Goal: Task Accomplishment & Management: Complete application form

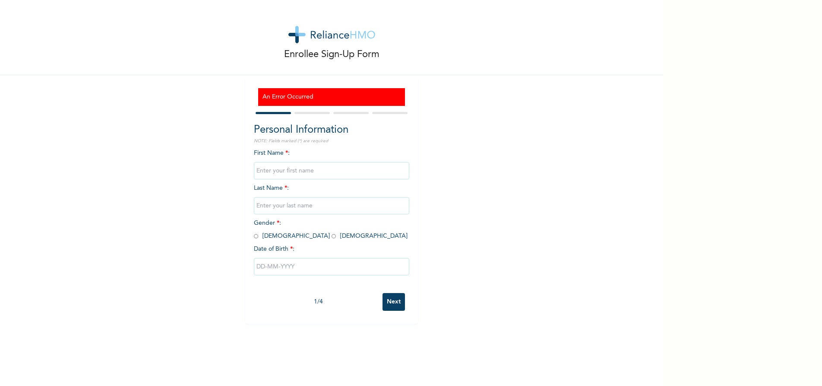
click at [285, 169] on input "text" at bounding box center [331, 170] width 155 height 17
type input "[PERSON_NAME]"
type input "Ogunleye"
click at [254, 238] on input "radio" at bounding box center [256, 236] width 4 height 8
radio input "true"
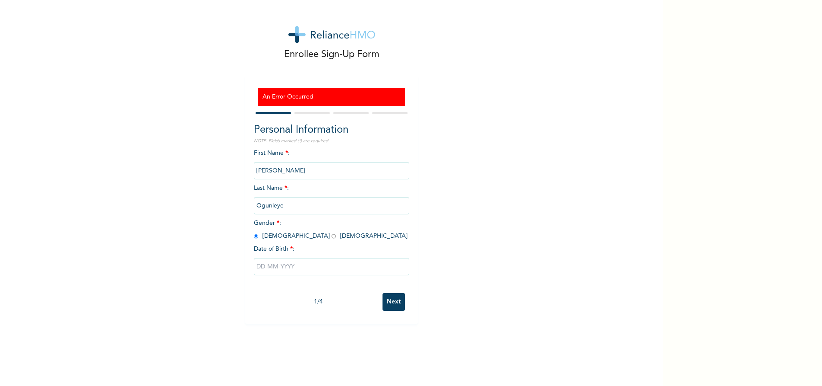
click at [259, 267] on input "text" at bounding box center [331, 266] width 155 height 17
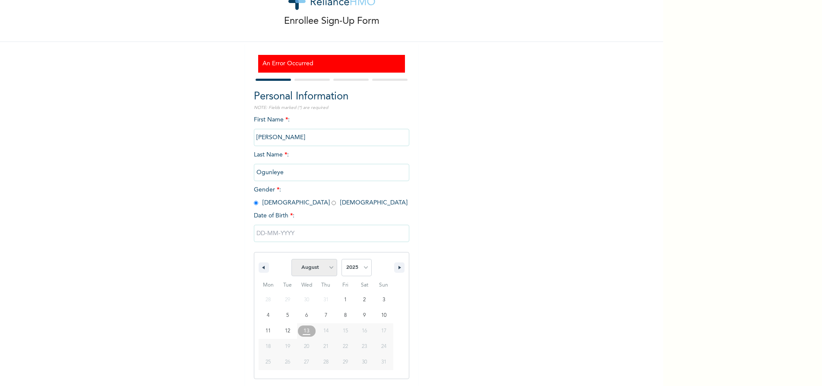
click at [329, 266] on select "January February March April May June July August September October November De…" at bounding box center [314, 267] width 46 height 17
select select "2"
click at [291, 259] on select "January February March April May June July August September October November De…" at bounding box center [314, 267] width 46 height 17
click at [363, 267] on select "2025 2024 2023 2022 2021 2020 2019 2018 2017 2016 2015 2014 2013 2012 2011 2010…" at bounding box center [357, 267] width 30 height 17
select select "1986"
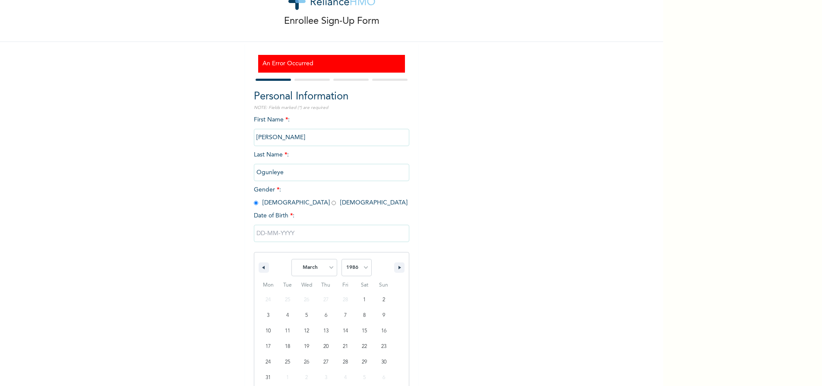
click at [342, 259] on select "2025 2024 2023 2022 2021 2020 2019 2018 2017 2016 2015 2014 2013 2012 2011 2010…" at bounding box center [357, 267] width 30 height 17
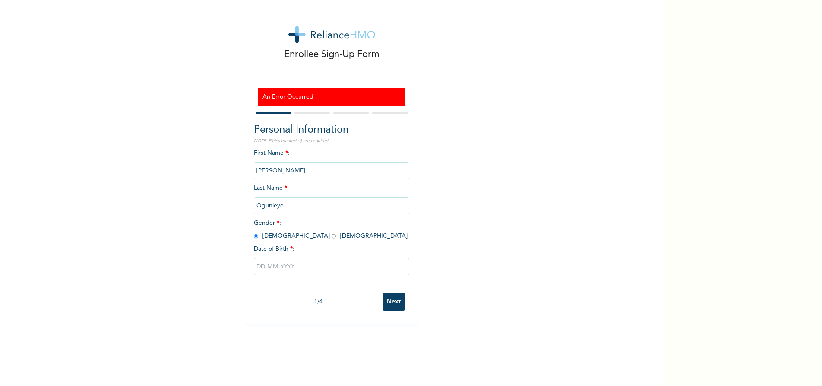
scroll to position [0, 0]
click at [262, 264] on input "text" at bounding box center [331, 266] width 155 height 17
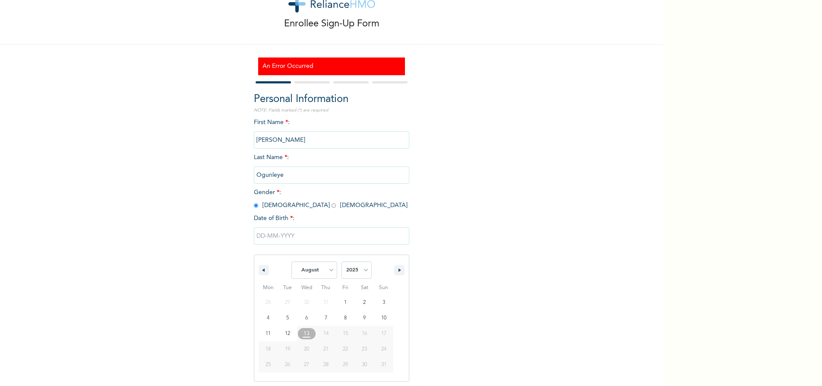
scroll to position [33, 0]
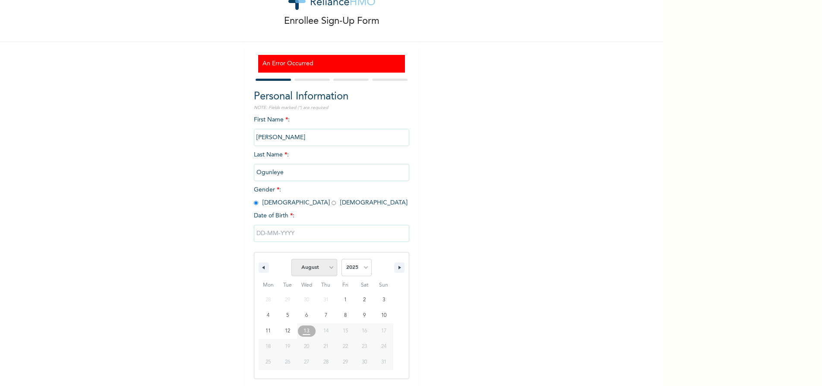
click at [328, 269] on select "January February March April May June July August September October November De…" at bounding box center [314, 267] width 46 height 17
select select "2"
click at [291, 259] on select "January February March April May June July August September October November De…" at bounding box center [314, 267] width 46 height 17
click at [364, 269] on select "2025 2024 2023 2022 2021 2020 2019 2018 2017 2016 2015 2014 2013 2012 2011 2010…" at bounding box center [357, 267] width 30 height 17
select select "1986"
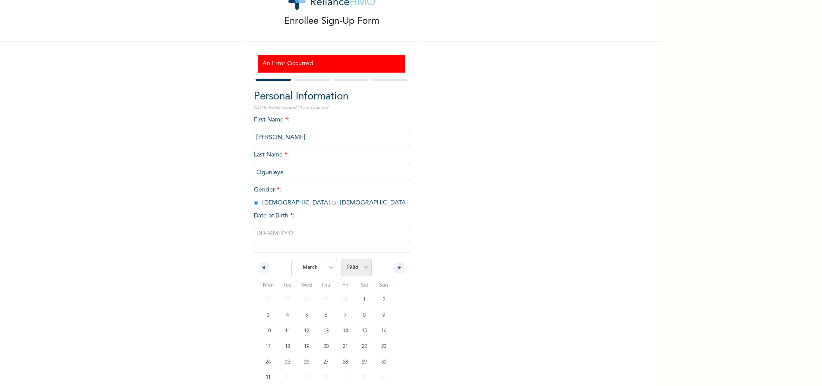
click at [342, 259] on select "2025 2024 2023 2022 2021 2020 2019 2018 2017 2016 2015 2014 2013 2012 2011 2010…" at bounding box center [357, 267] width 30 height 17
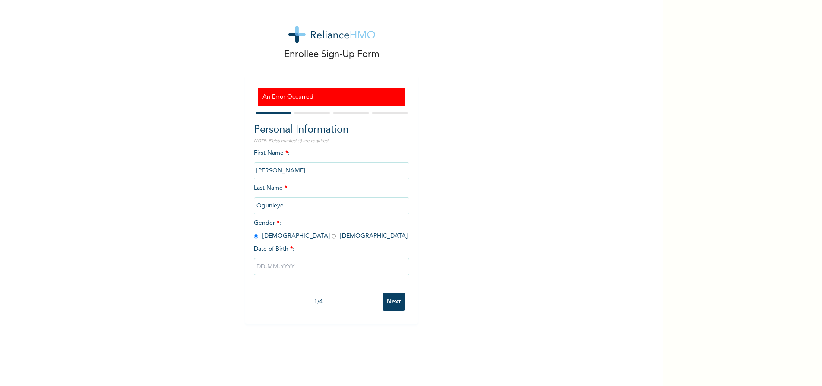
scroll to position [0, 0]
click at [318, 270] on input "text" at bounding box center [331, 266] width 155 height 17
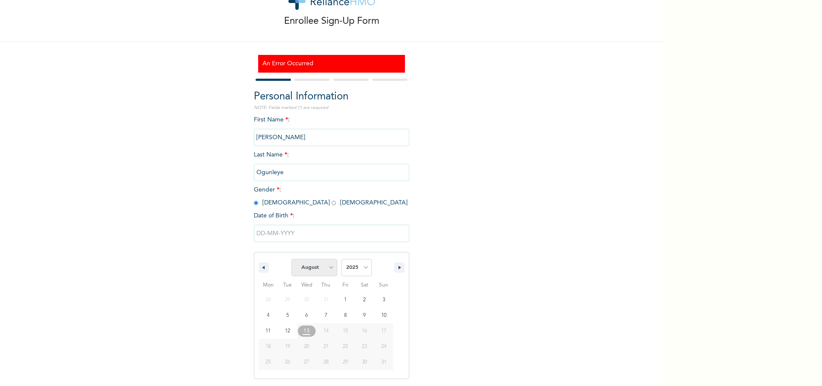
click at [329, 267] on select "January February March April May June July August September October November De…" at bounding box center [314, 267] width 46 height 17
select select "2"
click at [291, 259] on select "January February March April May June July August September October November De…" at bounding box center [314, 267] width 46 height 17
click at [365, 266] on select "2025 2024 2023 2022 2021 2020 2019 2018 2017 2016 2015 2014 2013 2012 2011 2010…" at bounding box center [357, 267] width 30 height 17
select select "1986"
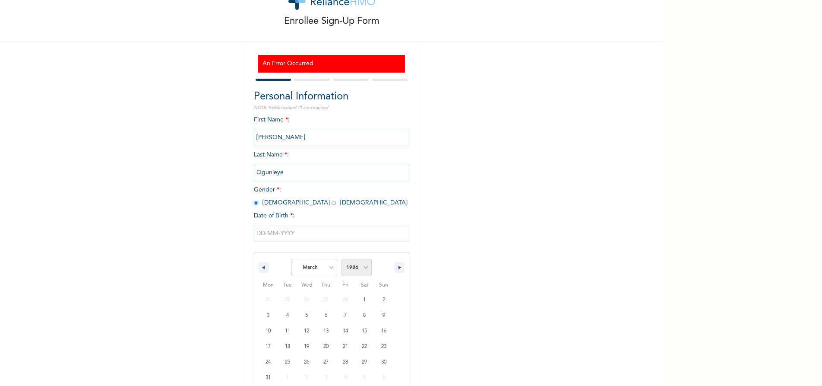
click at [342, 259] on select "2025 2024 2023 2022 2021 2020 2019 2018 2017 2016 2015 2014 2013 2012 2011 2010…" at bounding box center [357, 267] width 30 height 17
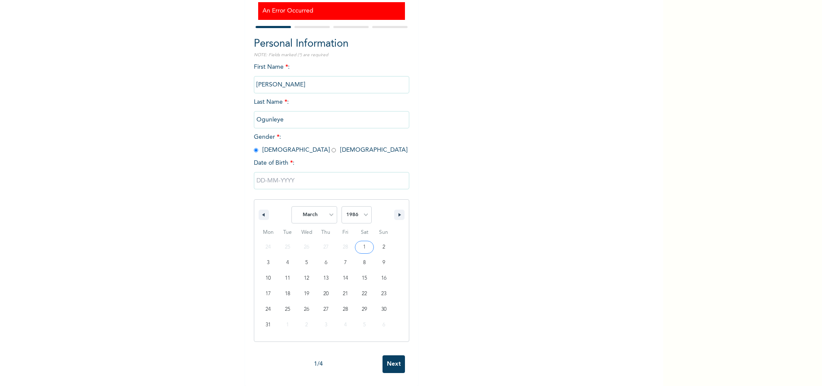
scroll to position [0, 0]
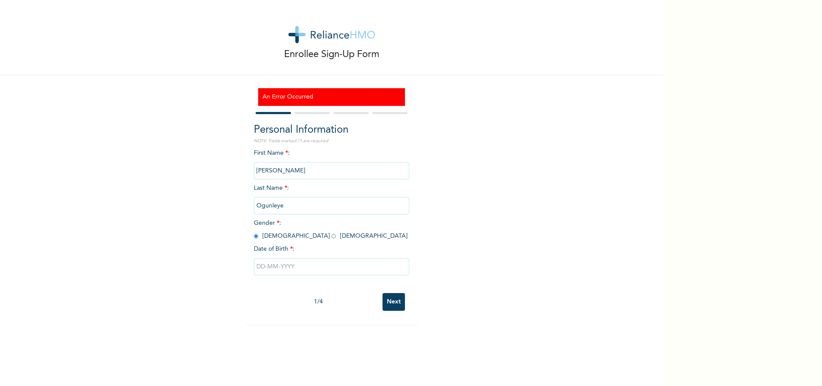
click at [393, 358] on div "Enrollee Sign-Up Form An Error Occurred Personal Information NOTE: Fields marke…" at bounding box center [331, 193] width 663 height 386
click at [286, 270] on input "text" at bounding box center [331, 266] width 155 height 17
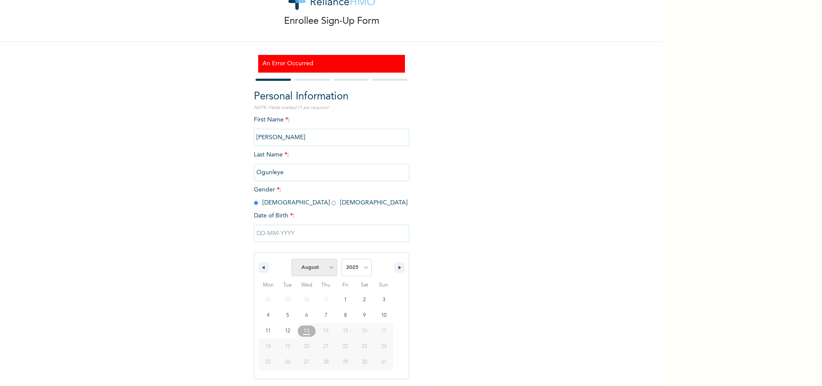
click at [329, 266] on select "January February March April May June July August September October November De…" at bounding box center [314, 267] width 46 height 17
select select "2"
click at [291, 259] on select "January February March April May June July August September October November De…" at bounding box center [314, 267] width 46 height 17
click at [364, 268] on select "2025 2024 2023 2022 2021 2020 2019 2018 2017 2016 2015 2014 2013 2012 2011 2010…" at bounding box center [357, 267] width 30 height 17
select select "1986"
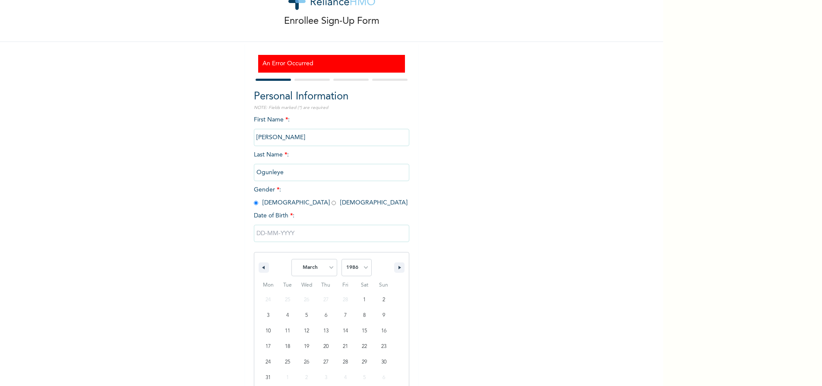
click at [342, 259] on select "2025 2024 2023 2022 2021 2020 2019 2018 2017 2016 2015 2014 2013 2012 2011 2010…" at bounding box center [357, 267] width 30 height 17
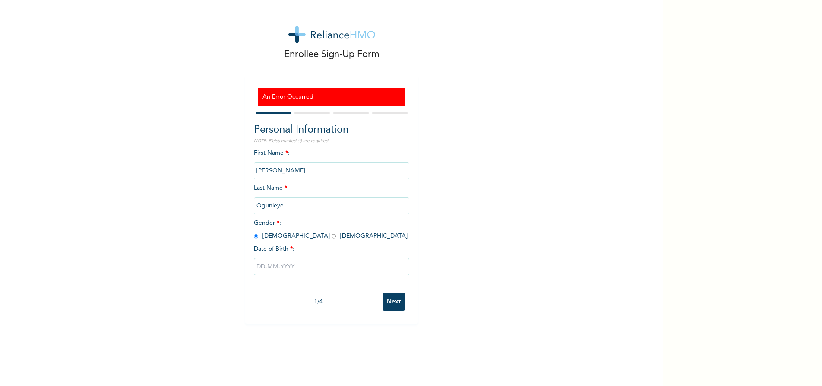
scroll to position [0, 0]
click at [389, 360] on div "Enrollee Sign-Up Form An Error Occurred Personal Information NOTE: Fields marke…" at bounding box center [331, 193] width 663 height 386
click at [385, 305] on input "Next" at bounding box center [394, 302] width 22 height 18
click at [282, 265] on input "text" at bounding box center [331, 266] width 155 height 17
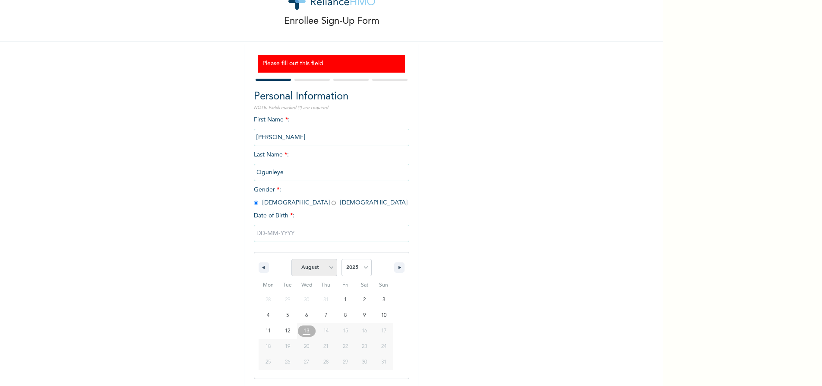
click at [329, 269] on select "January February March April May June July August September October November De…" at bounding box center [314, 267] width 46 height 17
select select "2"
click at [291, 259] on select "January February March April May June July August September October November De…" at bounding box center [314, 267] width 46 height 17
click at [365, 268] on select "2025 2024 2023 2022 2021 2020 2019 2018 2017 2016 2015 2014 2013 2012 2011 2010…" at bounding box center [357, 267] width 30 height 17
select select "1986"
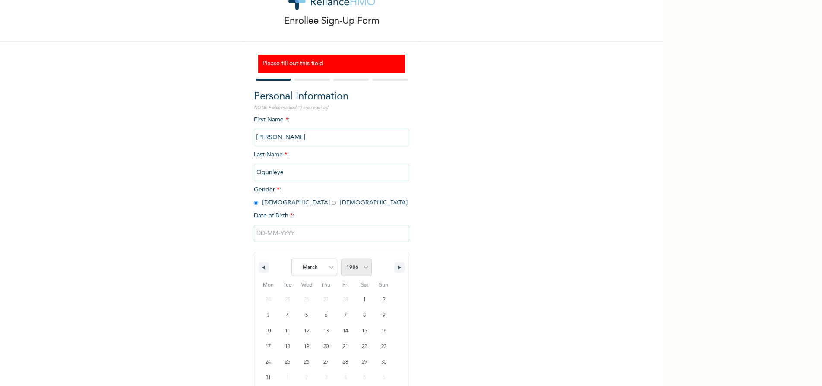
click at [342, 259] on select "2025 2024 2023 2022 2021 2020 2019 2018 2017 2016 2015 2014 2013 2012 2011 2010…" at bounding box center [357, 267] width 30 height 17
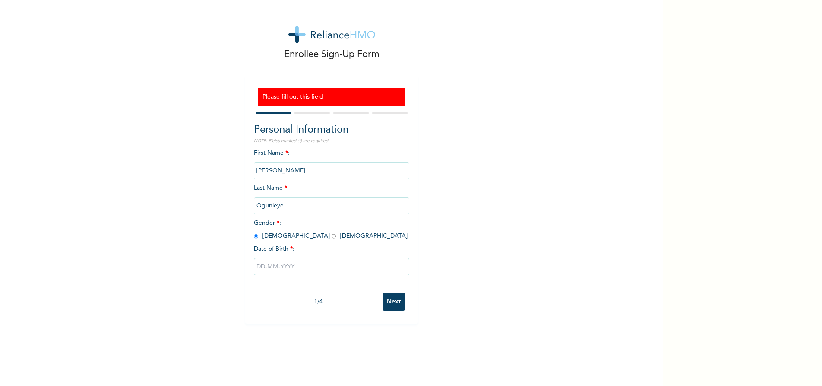
scroll to position [0, 0]
click at [296, 170] on input "text" at bounding box center [331, 170] width 155 height 17
type input "[PERSON_NAME]"
type input "Ogunleye"
click at [254, 235] on input "radio" at bounding box center [256, 236] width 4 height 8
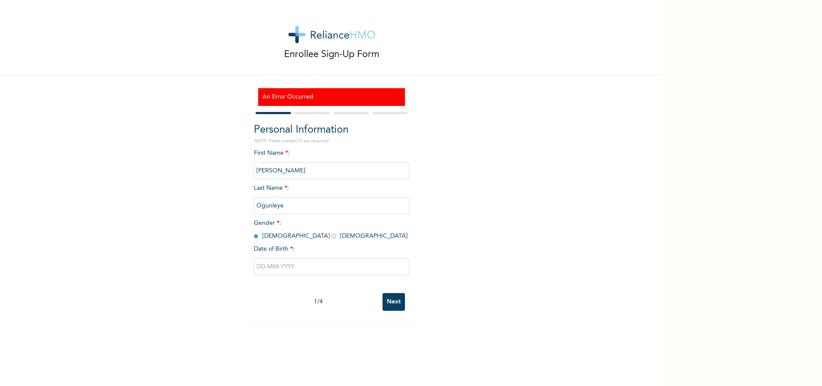
radio input "true"
click at [265, 265] on input "text" at bounding box center [331, 266] width 155 height 17
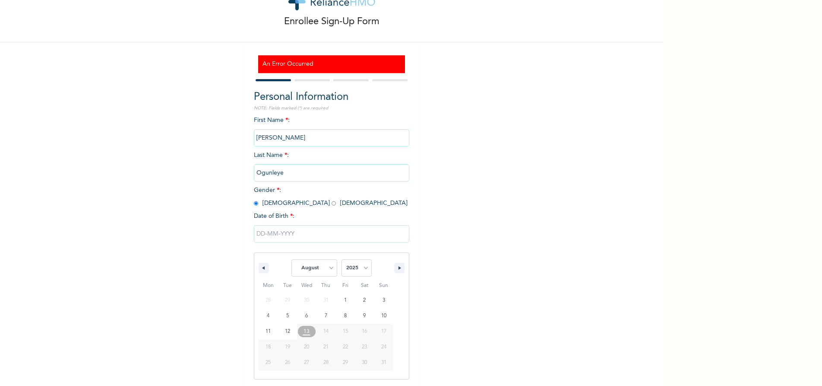
scroll to position [33, 0]
click at [327, 266] on select "January February March April May June July August September October November De…" at bounding box center [314, 267] width 46 height 17
select select "2"
click at [291, 259] on select "January February March April May June July August September October November De…" at bounding box center [314, 267] width 46 height 17
click at [362, 268] on select "2025 2024 2023 2022 2021 2020 2019 2018 2017 2016 2015 2014 2013 2012 2011 2010…" at bounding box center [357, 267] width 30 height 17
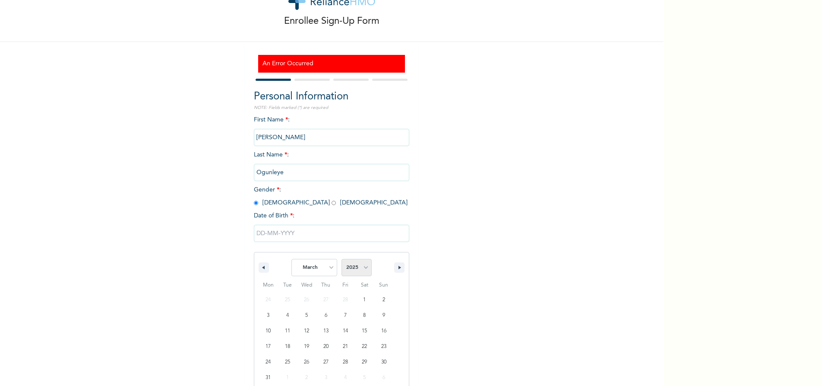
select select "1986"
click at [342, 259] on select "2025 2024 2023 2022 2021 2020 2019 2018 2017 2016 2015 2014 2013 2012 2011 2010…" at bounding box center [357, 267] width 30 height 17
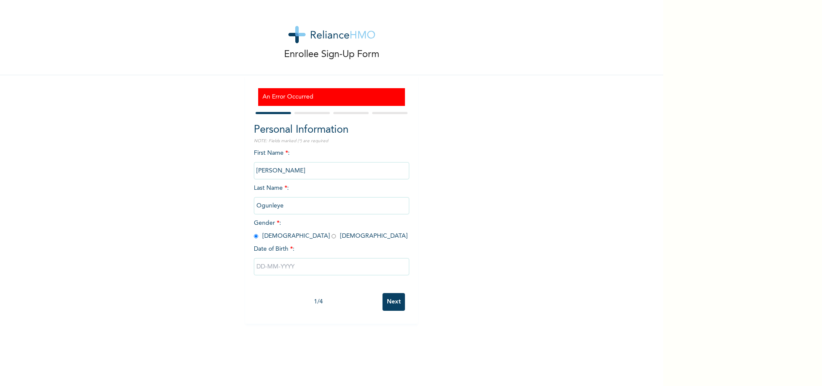
scroll to position [0, 0]
click at [262, 265] on input "text" at bounding box center [331, 266] width 155 height 17
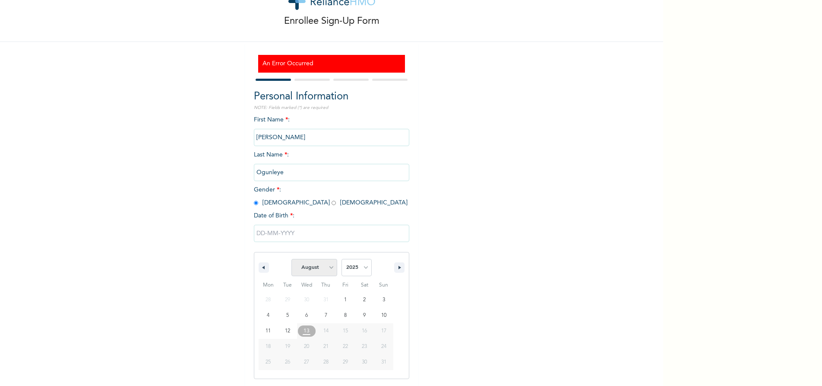
click at [327, 269] on select "January February March April May June July August September October November De…" at bounding box center [314, 267] width 46 height 17
select select "2"
click at [291, 259] on select "January February March April May June July August September October November De…" at bounding box center [314, 267] width 46 height 17
click at [363, 267] on select "2025 2024 2023 2022 2021 2020 2019 2018 2017 2016 2015 2014 2013 2012 2011 2010…" at bounding box center [357, 267] width 30 height 17
select select "1986"
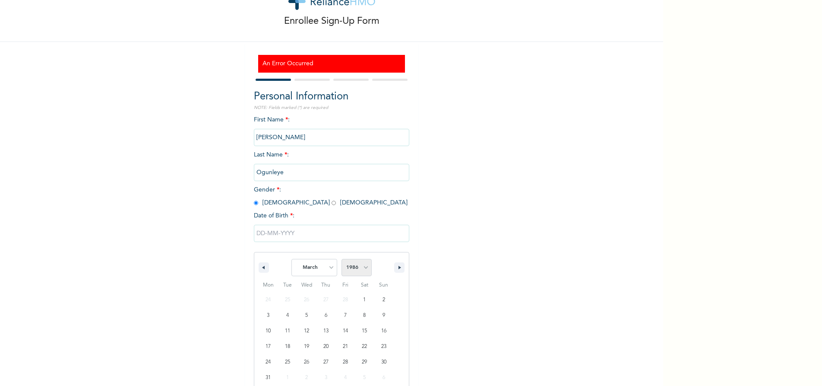
click at [342, 259] on select "2025 2024 2023 2022 2021 2020 2019 2018 2017 2016 2015 2014 2013 2012 2011 2010…" at bounding box center [357, 267] width 30 height 17
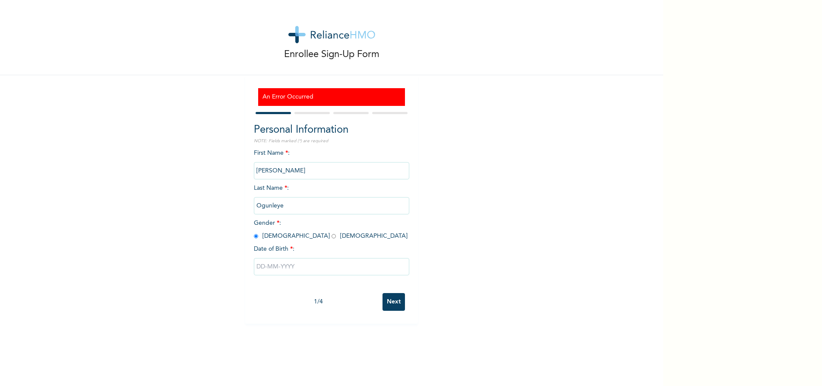
scroll to position [0, 0]
click at [283, 268] on input "text" at bounding box center [331, 266] width 155 height 17
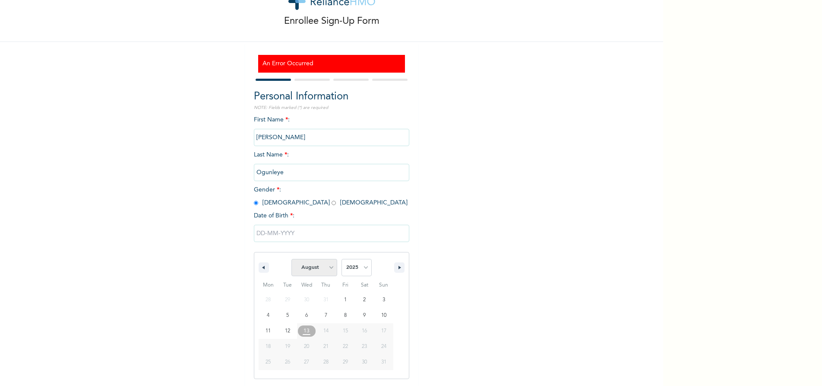
click at [328, 268] on select "January February March April May June July August September October November De…" at bounding box center [314, 267] width 46 height 17
select select "2"
click at [291, 259] on select "January February March April May June July August September October November De…" at bounding box center [314, 267] width 46 height 17
click at [364, 268] on select "2025 2024 2023 2022 2021 2020 2019 2018 2017 2016 2015 2014 2013 2012 2011 2010…" at bounding box center [357, 267] width 30 height 17
select select "1986"
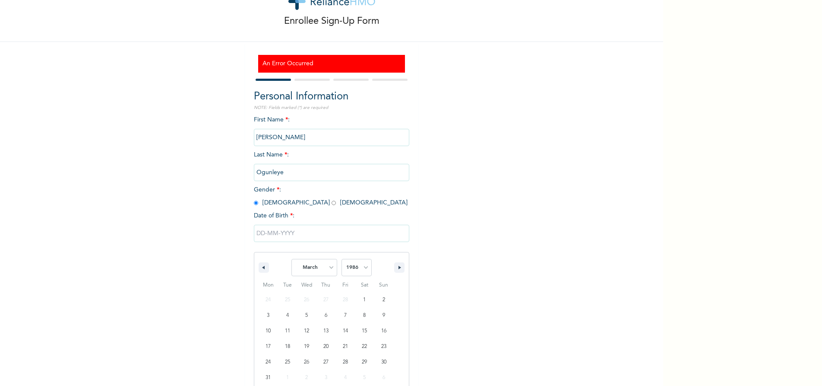
click at [342, 259] on select "2025 2024 2023 2022 2021 2020 2019 2018 2017 2016 2015 2014 2013 2012 2011 2010…" at bounding box center [357, 267] width 30 height 17
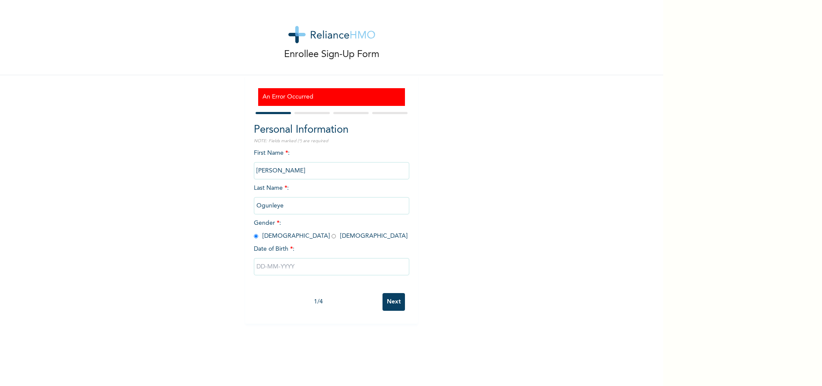
scroll to position [0, 0]
click at [389, 359] on div "Enrollee Sign-Up Form An Error Occurred Personal Information NOTE: Fields marke…" at bounding box center [331, 193] width 663 height 386
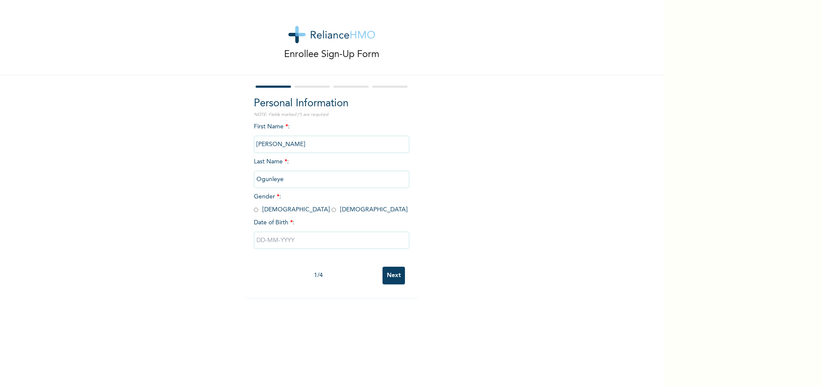
click at [261, 243] on input "text" at bounding box center [331, 239] width 155 height 17
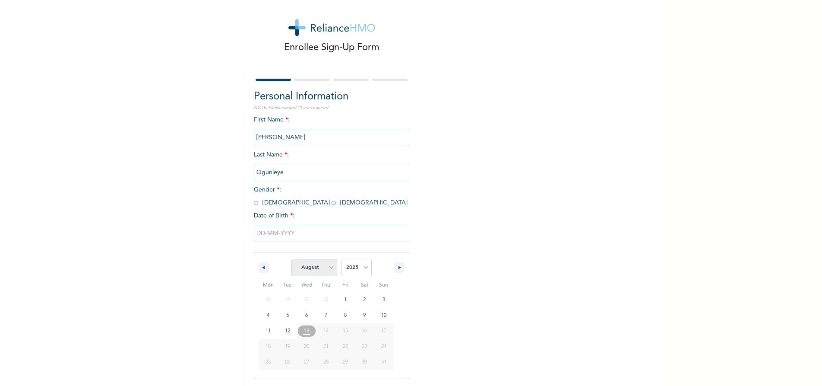
click at [328, 267] on select "January February March April May June July August September October November De…" at bounding box center [314, 267] width 46 height 17
select select "2"
click at [291, 259] on select "January February March April May June July August September October November De…" at bounding box center [314, 267] width 46 height 17
type input "03/08/2025"
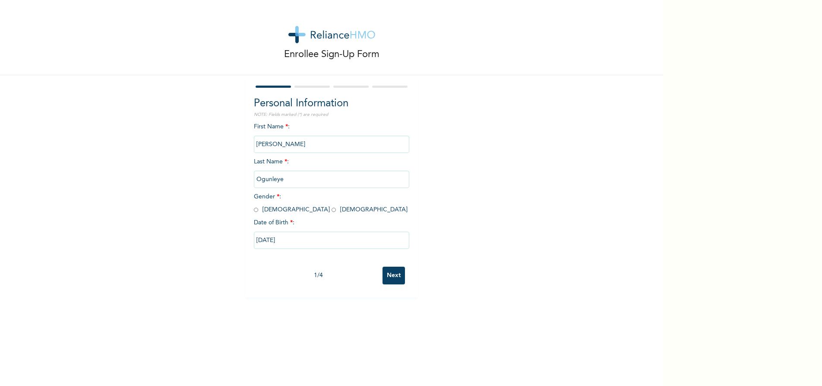
click at [284, 240] on input "03/08/2025" at bounding box center [331, 239] width 155 height 17
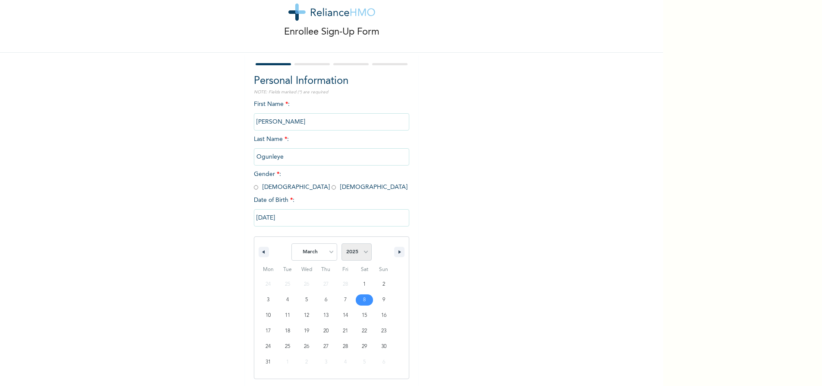
click at [362, 253] on select "2025 2024 2023 2022 2021 2020 2019 2018 2017 2016 2015 2014 2013 2012 2011 2010…" at bounding box center [357, 251] width 30 height 17
click at [397, 254] on button "button" at bounding box center [399, 252] width 10 height 10
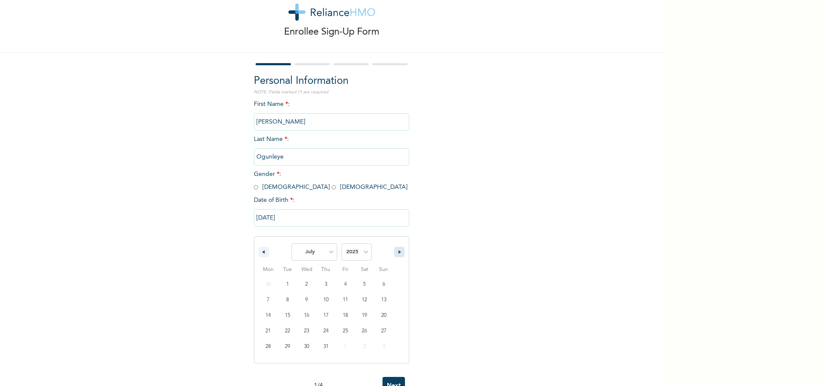
click at [397, 254] on button "button" at bounding box center [399, 252] width 10 height 10
click at [261, 250] on button "button" at bounding box center [264, 252] width 10 height 10
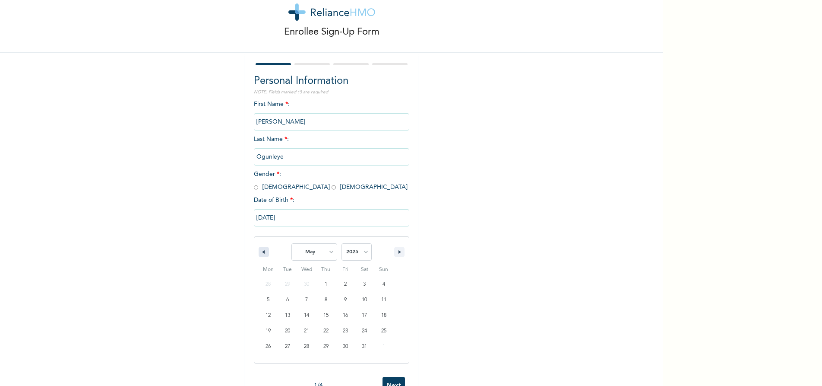
click at [261, 250] on button "button" at bounding box center [264, 252] width 10 height 10
select select "2"
click at [363, 253] on select "2025 2024 2023 2022 2021 2020 2019 2018 2017 2016 2015 2014 2013 2012 2011 2010…" at bounding box center [357, 251] width 30 height 17
select select "1986"
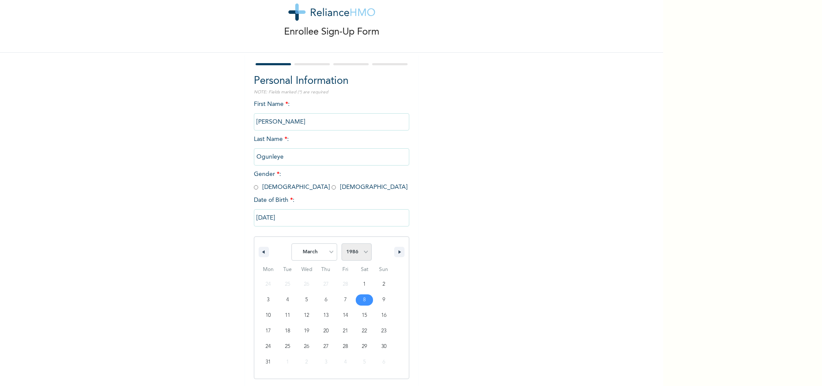
click at [342, 244] on select "2025 2024 2023 2022 2021 2020 2019 2018 2017 2016 2015 2014 2013 2012 2011 2010…" at bounding box center [357, 251] width 30 height 17
click at [399, 252] on icon "button" at bounding box center [401, 251] width 4 height 3
click at [260, 251] on icon "button" at bounding box center [262, 251] width 4 height 3
click at [261, 255] on button "button" at bounding box center [264, 252] width 10 height 10
click at [399, 253] on icon "button" at bounding box center [401, 251] width 4 height 3
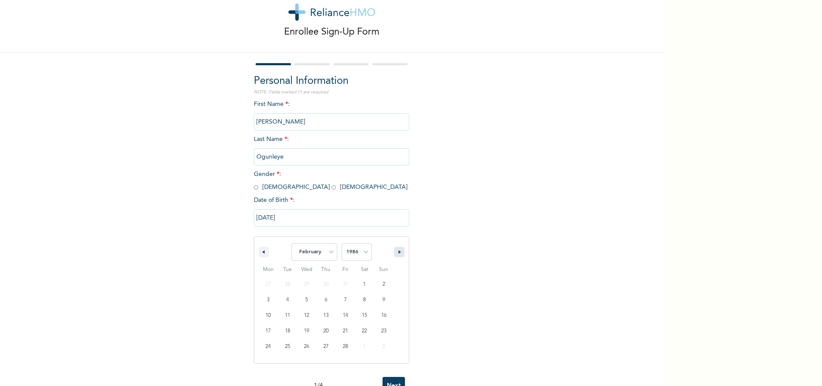
select select "2"
click at [288, 219] on input "03/08/2025" at bounding box center [331, 217] width 155 height 17
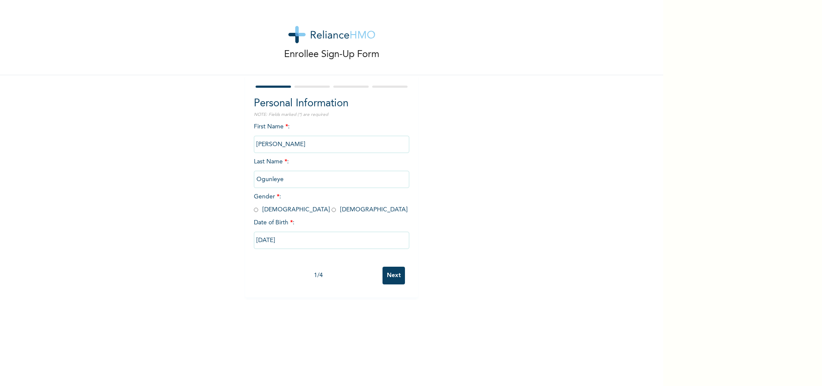
scroll to position [0, 0]
click at [283, 240] on input "03/08/2025" at bounding box center [331, 239] width 155 height 17
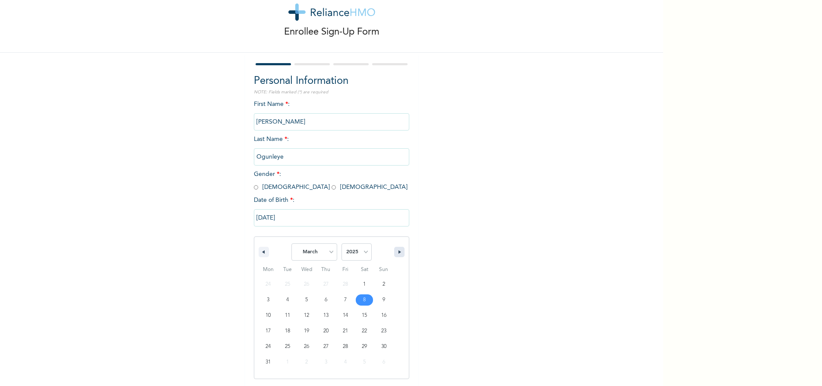
click at [399, 252] on icon "button" at bounding box center [401, 251] width 4 height 3
click at [260, 252] on icon "button" at bounding box center [262, 251] width 4 height 3
select select "2"
click at [364, 253] on select "2025 2024 2023 2022 2021 2020 2019 2018 2017 2016 2015 2014 2013 2012 2011 2010…" at bounding box center [357, 251] width 30 height 17
select select "1986"
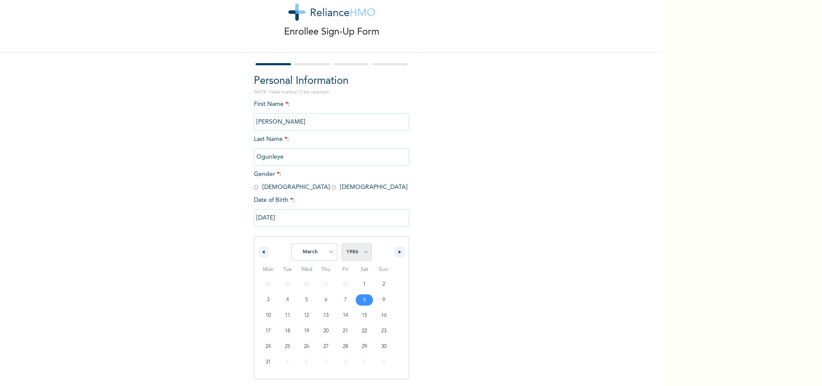
click at [342, 244] on select "2025 2024 2023 2022 2021 2020 2019 2018 2017 2016 2015 2014 2013 2012 2011 2010…" at bounding box center [357, 251] width 30 height 17
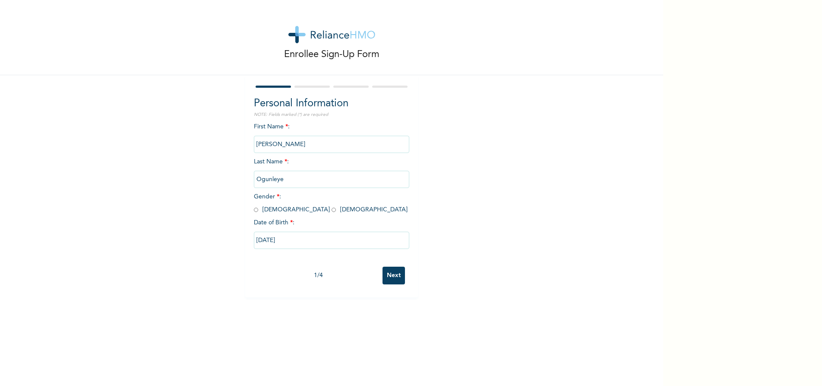
scroll to position [0, 0]
click at [254, 143] on div "First Name * : Samson Last Name * : Ogunleye Gender * : Male Female Date of Bir…" at bounding box center [331, 192] width 155 height 140
click at [254, 209] on input "radio" at bounding box center [256, 210] width 4 height 8
radio input "true"
click at [287, 241] on input "03/08/2025" at bounding box center [331, 239] width 155 height 17
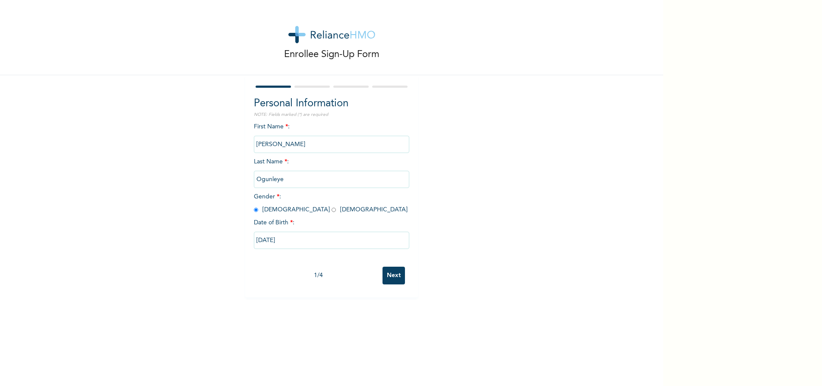
scroll to position [22, 0]
select select "2"
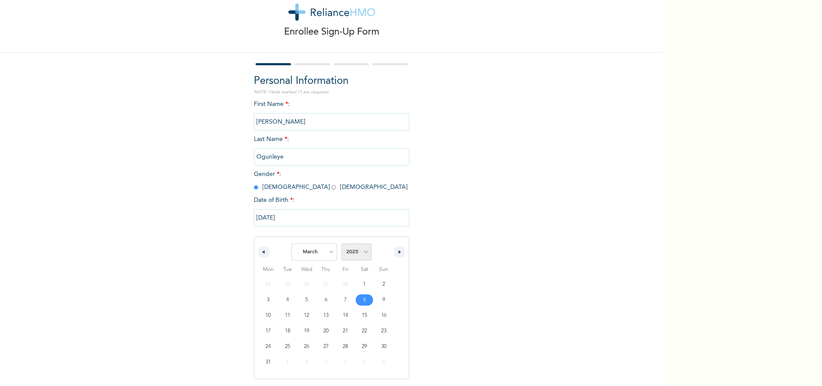
click at [364, 253] on select "2025 2024 2023 2022 2021 2020 2019 2018 2017 2016 2015 2014 2013 2012 2011 2010…" at bounding box center [357, 251] width 30 height 17
select select "1986"
click at [342, 244] on select "2025 2024 2023 2022 2021 2020 2019 2018 2017 2016 2015 2014 2013 2012 2011 2010…" at bounding box center [357, 251] width 30 height 17
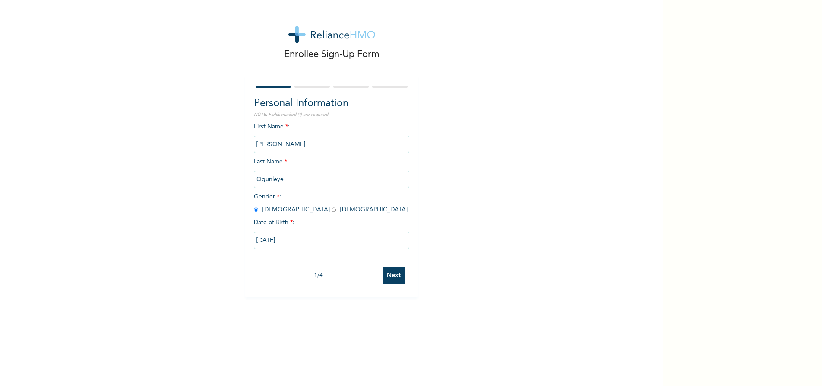
click at [294, 239] on input "03/08/2025" at bounding box center [331, 239] width 155 height 17
select select "2"
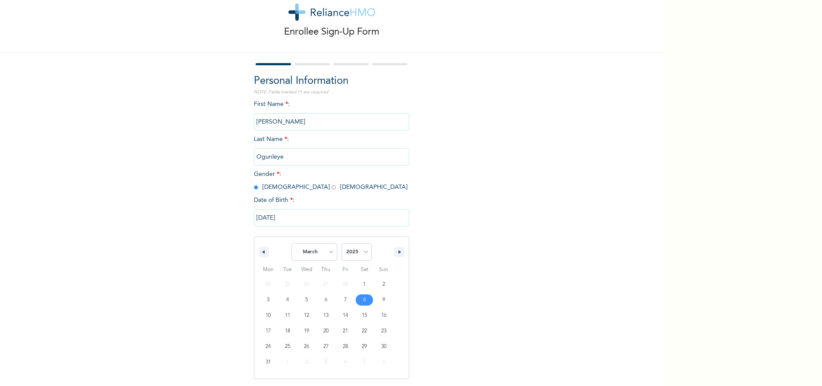
scroll to position [0, 0]
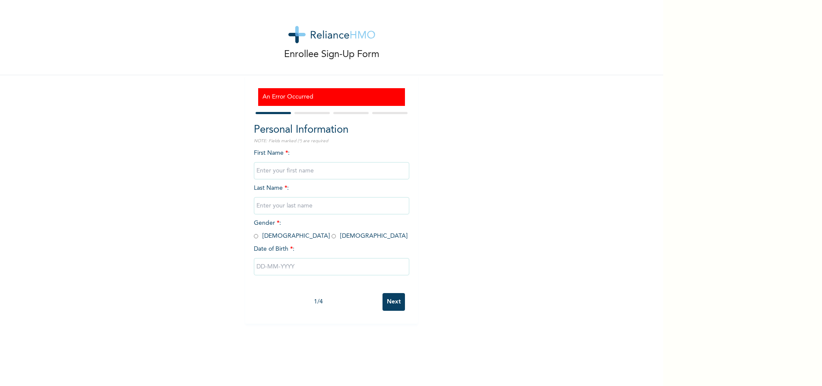
click at [284, 168] on input "text" at bounding box center [331, 170] width 155 height 17
type input "[PERSON_NAME]"
type input "Ogunleye"
click at [254, 235] on input "radio" at bounding box center [256, 236] width 4 height 8
radio input "true"
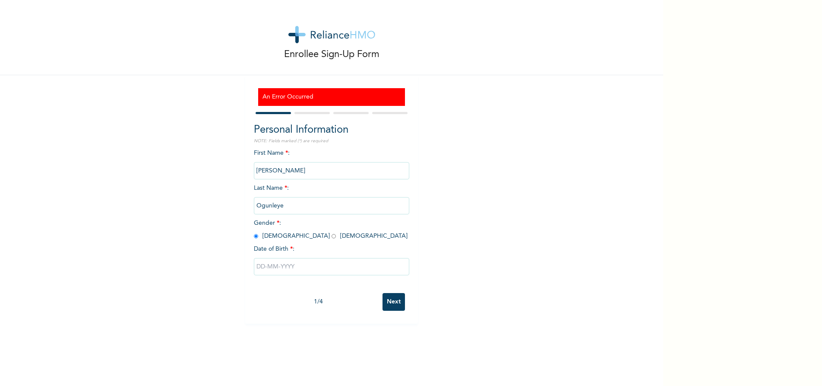
click at [261, 266] on input "text" at bounding box center [331, 266] width 155 height 17
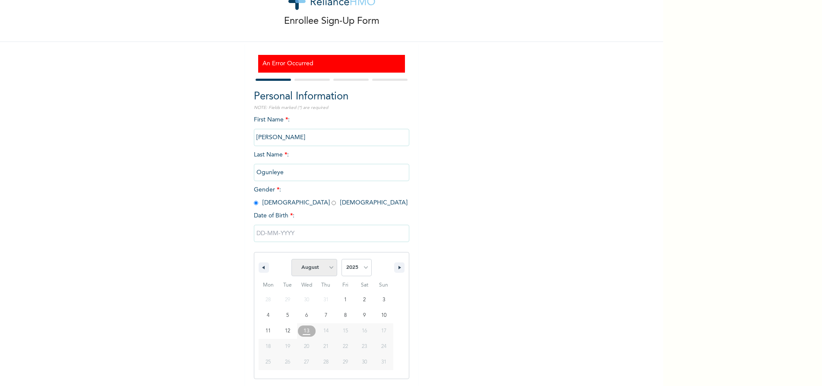
click at [329, 266] on select "January February March April May June July August September October November De…" at bounding box center [314, 267] width 46 height 17
select select "2"
click at [291, 259] on select "January February March April May June July August September October November De…" at bounding box center [314, 267] width 46 height 17
click at [362, 268] on select "2025 2024 2023 2022 2021 2020 2019 2018 2017 2016 2015 2014 2013 2012 2011 2010…" at bounding box center [357, 267] width 30 height 17
select select "1986"
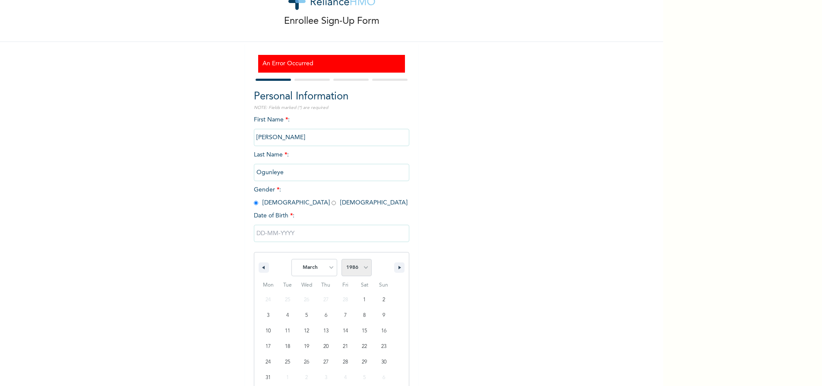
click at [342, 259] on select "2025 2024 2023 2022 2021 2020 2019 2018 2017 2016 2015 2014 2013 2012 2011 2010…" at bounding box center [357, 267] width 30 height 17
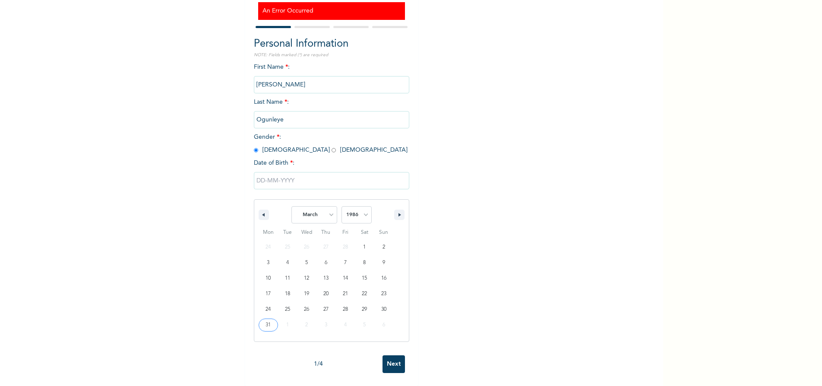
scroll to position [0, 0]
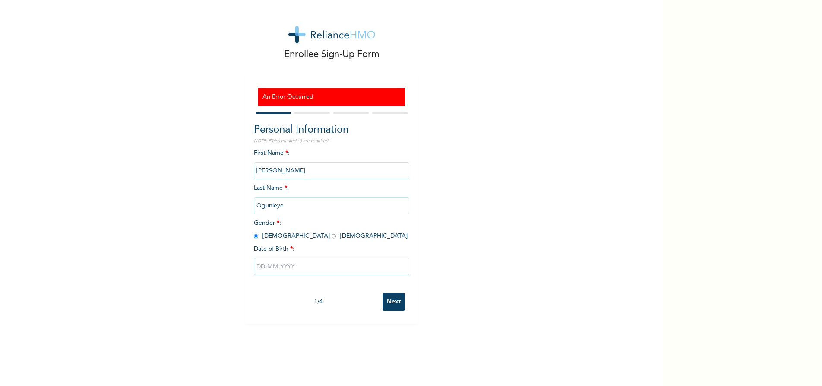
click at [385, 358] on div "Enrollee Sign-Up Form An Error Occurred Personal Information NOTE: Fields marke…" at bounding box center [331, 193] width 663 height 386
click at [395, 303] on input "Next" at bounding box center [394, 302] width 22 height 18
click at [293, 266] on input "text" at bounding box center [331, 266] width 155 height 17
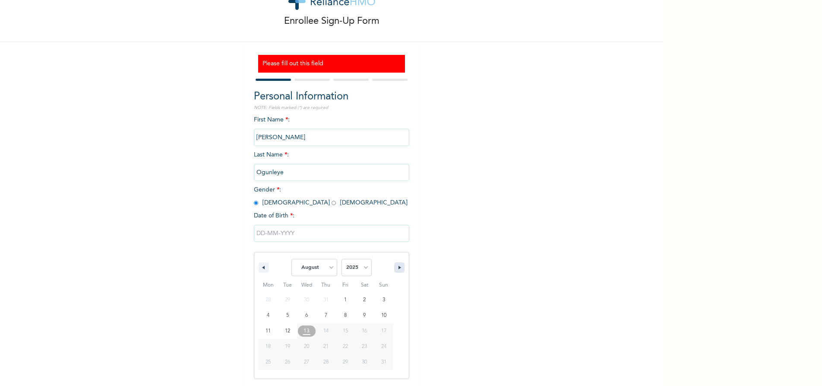
click at [399, 268] on icon "button" at bounding box center [401, 267] width 4 height 3
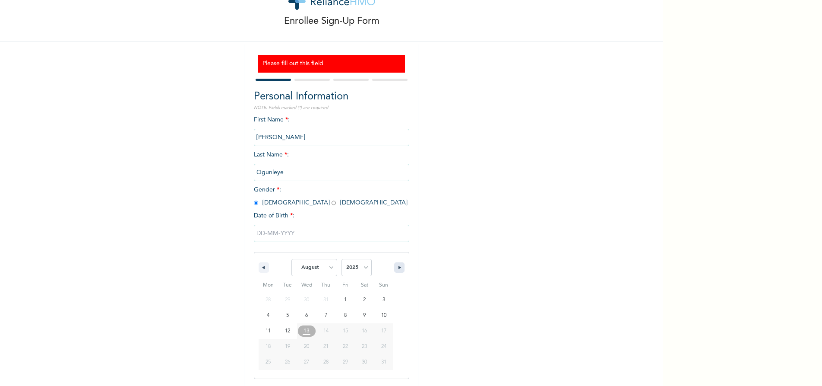
click at [399, 268] on icon "button" at bounding box center [401, 267] width 4 height 3
click at [261, 268] on icon "button" at bounding box center [262, 267] width 4 height 3
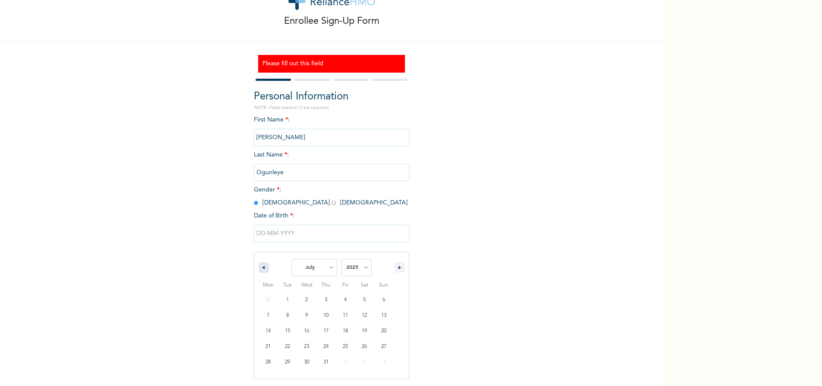
click at [261, 268] on icon "button" at bounding box center [262, 267] width 4 height 3
select select "2"
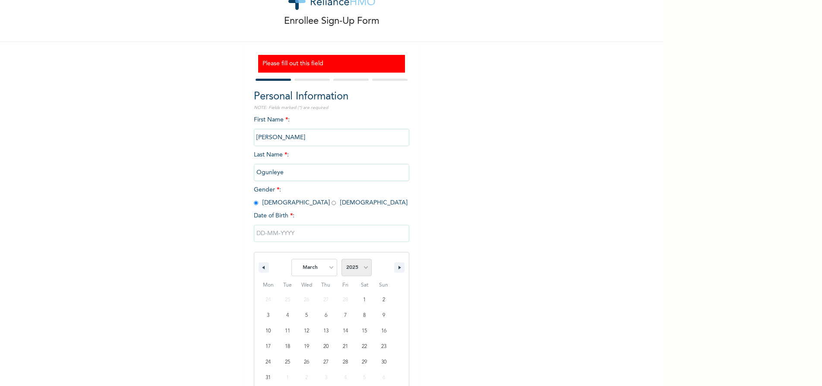
click at [362, 268] on select "2025 2024 2023 2022 2021 2020 2019 2018 2017 2016 2015 2014 2013 2012 2011 2010…" at bounding box center [357, 267] width 30 height 17
select select "1986"
click at [342, 259] on select "2025 2024 2023 2022 2021 2020 2019 2018 2017 2016 2015 2014 2013 2012 2011 2010…" at bounding box center [357, 267] width 30 height 17
type input "03/08/1986"
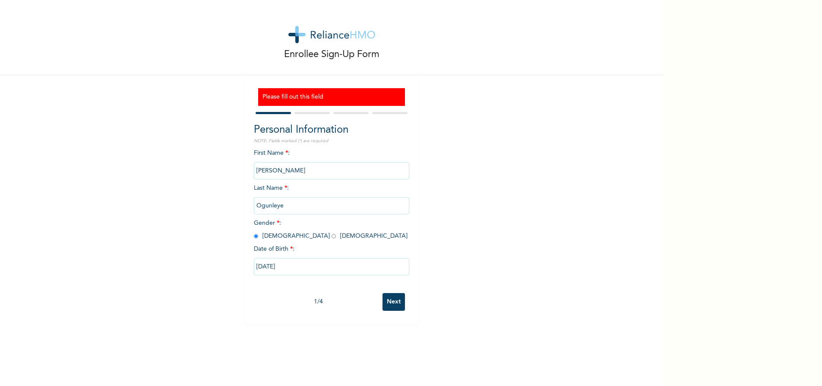
click at [392, 303] on input "Next" at bounding box center [394, 302] width 22 height 18
click at [264, 170] on input "text" at bounding box center [331, 170] width 155 height 17
type input "[PERSON_NAME]"
type input "Ogunleye"
click at [254, 236] on input "radio" at bounding box center [256, 236] width 4 height 8
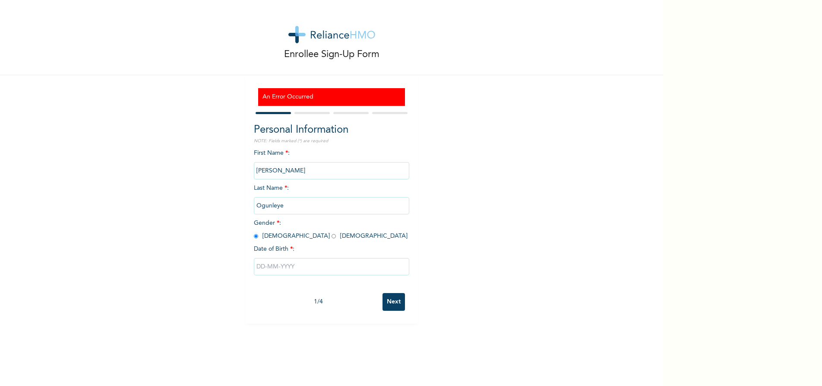
radio input "true"
click at [259, 268] on input "text" at bounding box center [331, 266] width 155 height 17
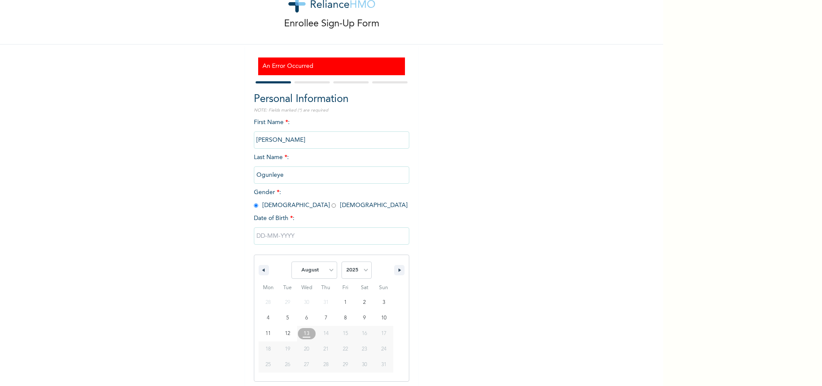
scroll to position [33, 0]
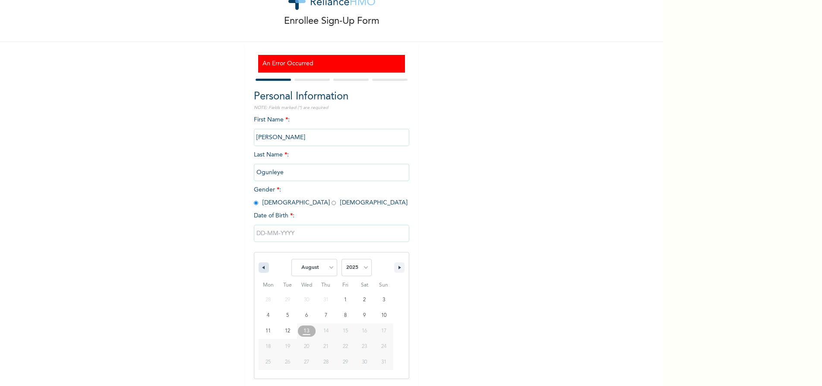
click at [260, 268] on icon "button" at bounding box center [262, 267] width 4 height 3
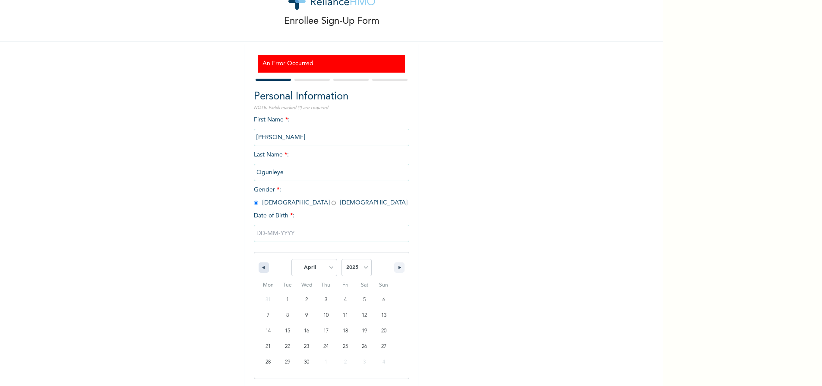
select select "2"
click at [363, 267] on select "2025 2024 2023 2022 2021 2020 2019 2018 2017 2016 2015 2014 2013 2012 2011 2010…" at bounding box center [357, 267] width 30 height 17
select select "1986"
click at [342, 259] on select "2025 2024 2023 2022 2021 2020 2019 2018 2017 2016 2015 2014 2013 2012 2011 2010…" at bounding box center [357, 267] width 30 height 17
type input "[DATE]"
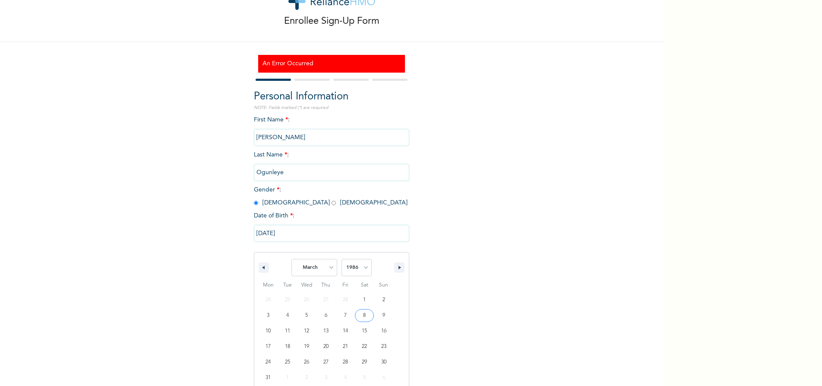
scroll to position [0, 0]
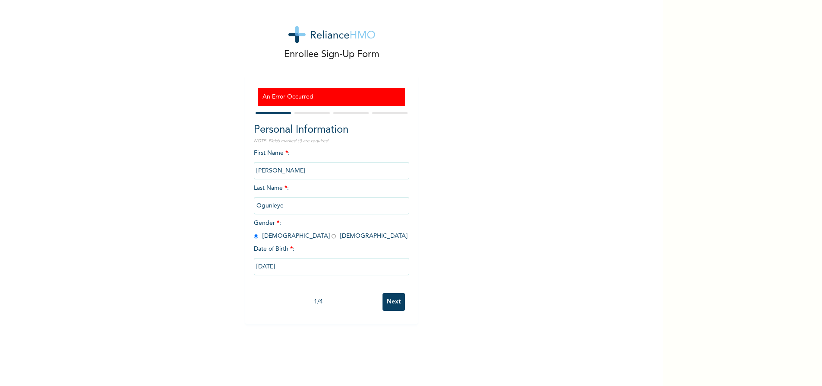
click at [391, 302] on input "Next" at bounding box center [394, 302] width 22 height 18
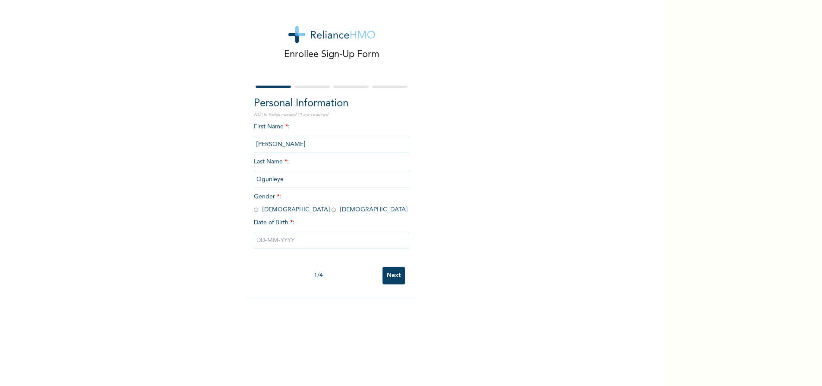
click at [254, 208] on input "radio" at bounding box center [256, 210] width 4 height 8
radio input "true"
click at [275, 244] on input "text" at bounding box center [331, 239] width 155 height 17
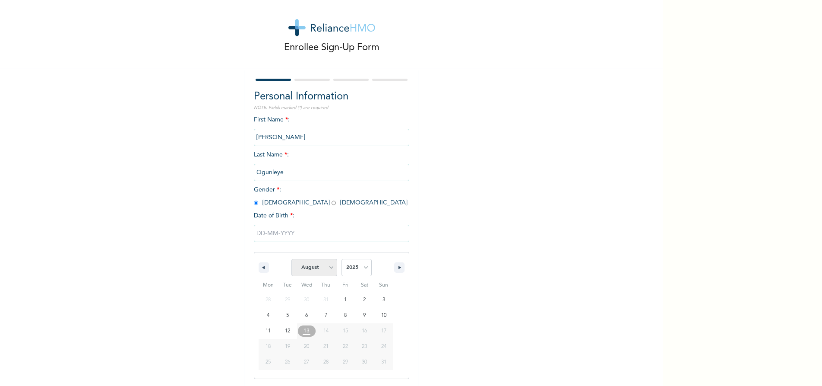
click at [329, 269] on select "January February March April May June July August September October November De…" at bounding box center [314, 267] width 46 height 17
select select "2"
click at [291, 259] on select "January February March April May June July August September October November De…" at bounding box center [314, 267] width 46 height 17
click at [363, 269] on select "2025 2024 2023 2022 2021 2020 2019 2018 2017 2016 2015 2014 2013 2012 2011 2010…" at bounding box center [357, 267] width 30 height 17
select select "1986"
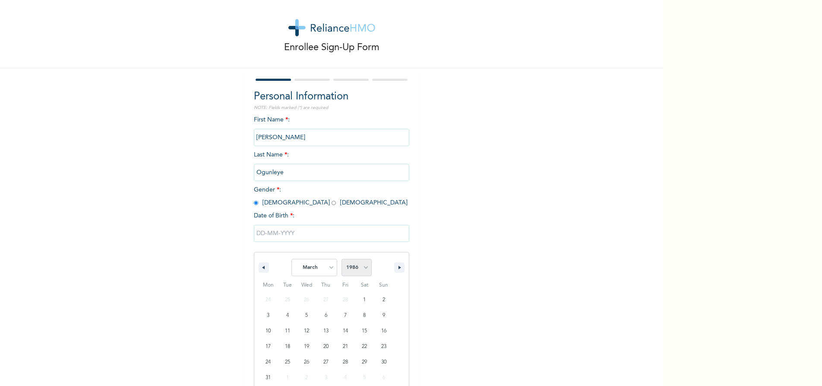
click at [342, 259] on select "2025 2024 2023 2022 2021 2020 2019 2018 2017 2016 2015 2014 2013 2012 2011 2010…" at bounding box center [357, 267] width 30 height 17
type input "03/08/1986"
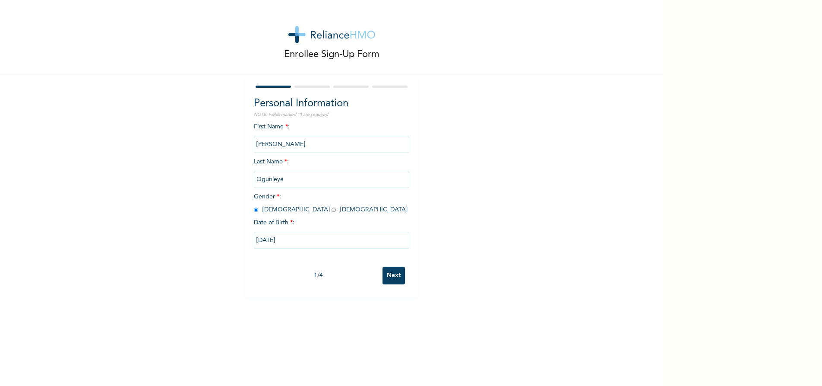
click at [389, 278] on input "Next" at bounding box center [394, 275] width 22 height 18
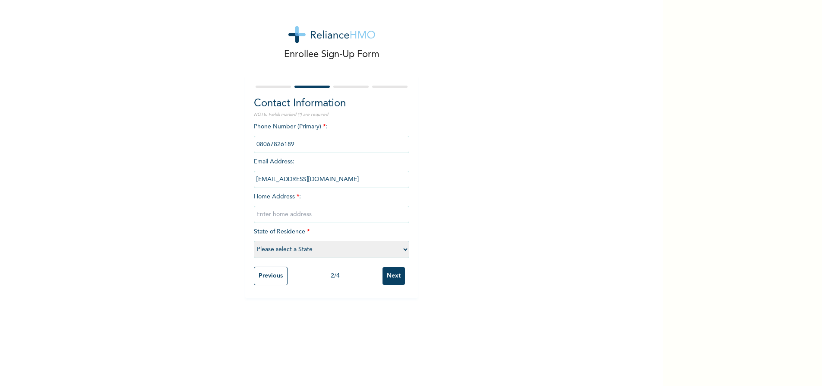
click at [295, 214] on input "text" at bounding box center [331, 214] width 155 height 17
type input "BLK 35 LSDPC ESTATE ABESAN IPAJA"
select select "25"
click at [393, 279] on input "Next" at bounding box center [394, 276] width 22 height 18
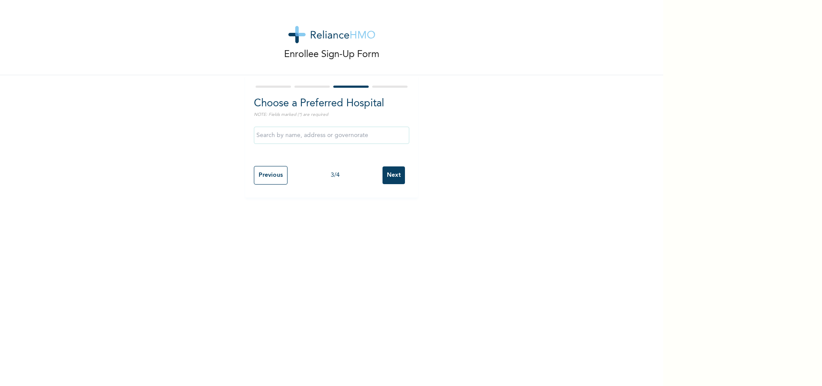
click at [318, 133] on input "text" at bounding box center [331, 135] width 155 height 17
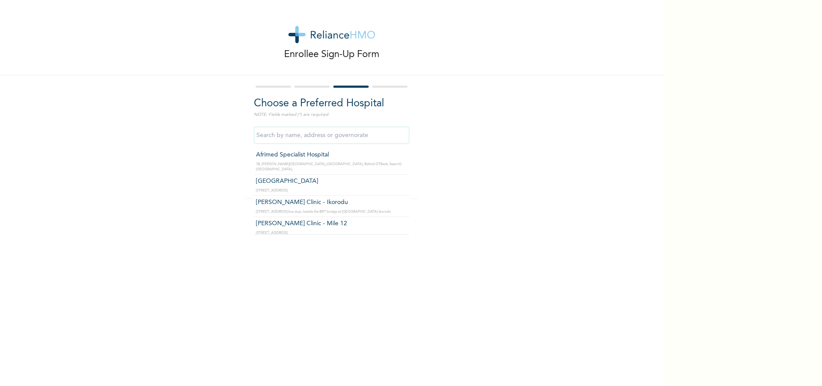
click at [428, 133] on div "Enrollee Sign-Up Form Choose a Preferred Hospital NOTE: Fields marked (*) are r…" at bounding box center [331, 98] width 663 height 197
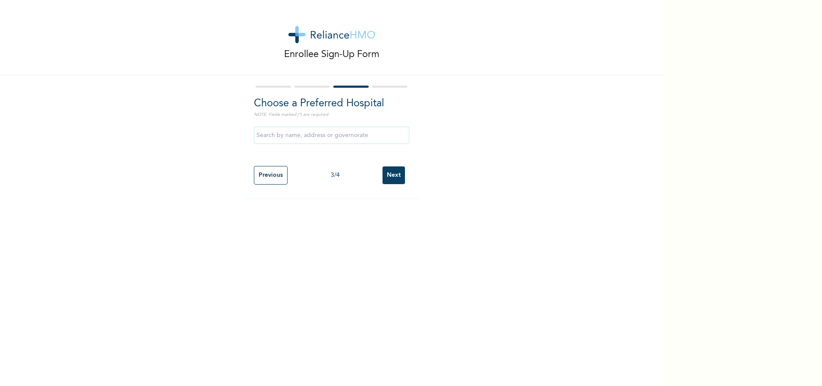
click at [393, 178] on input "Next" at bounding box center [394, 175] width 22 height 18
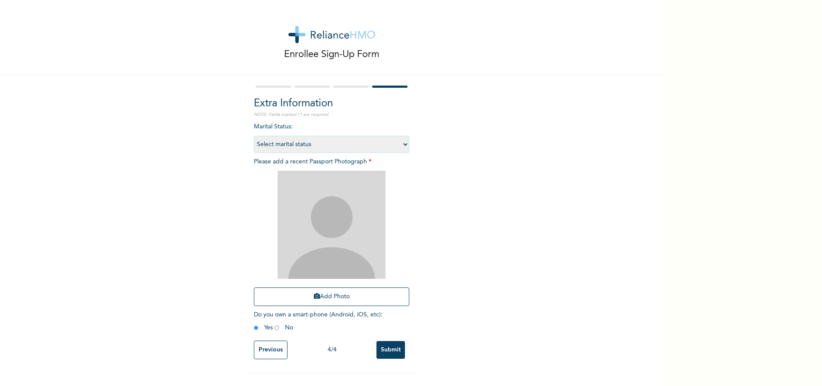
click at [401, 142] on select "Select marital status Single Married Divorced Widow/Widower" at bounding box center [331, 144] width 155 height 17
select select "2"
click at [254, 136] on select "Select marital status Single Married Divorced Widow/Widower" at bounding box center [331, 144] width 155 height 17
click at [323, 297] on button "Add Photo" at bounding box center [331, 296] width 155 height 19
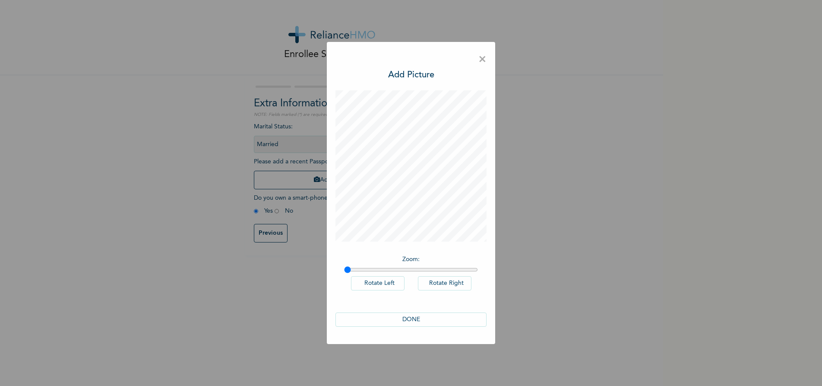
click at [456, 283] on button "Rotate Right" at bounding box center [445, 283] width 54 height 14
click at [387, 285] on button "Rotate Left" at bounding box center [378, 283] width 54 height 14
click at [408, 320] on button "DONE" at bounding box center [411, 319] width 151 height 14
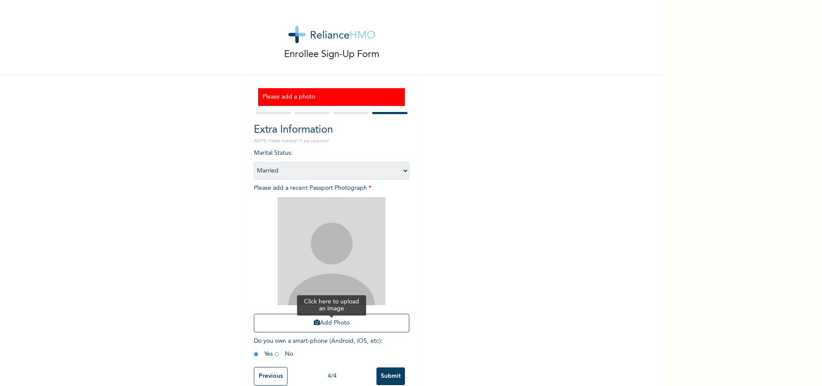
click at [338, 321] on button "Add Photo" at bounding box center [331, 322] width 155 height 19
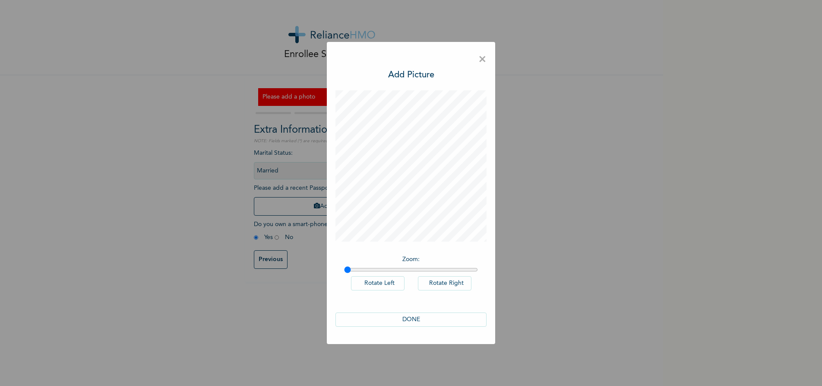
click at [422, 319] on button "DONE" at bounding box center [411, 319] width 151 height 14
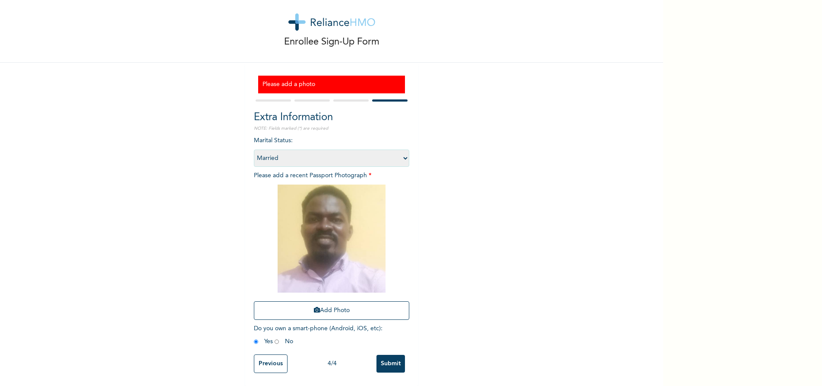
scroll to position [19, 0]
click at [390, 359] on input "Submit" at bounding box center [391, 364] width 28 height 18
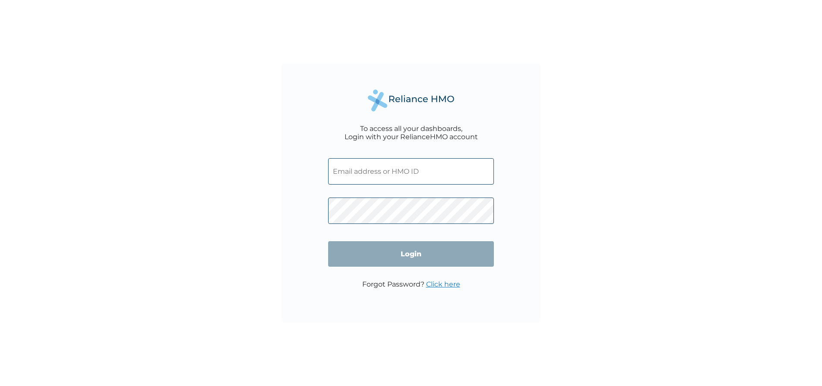
click at [348, 168] on input "text" at bounding box center [411, 171] width 166 height 26
paste input "MCE/10122/A"
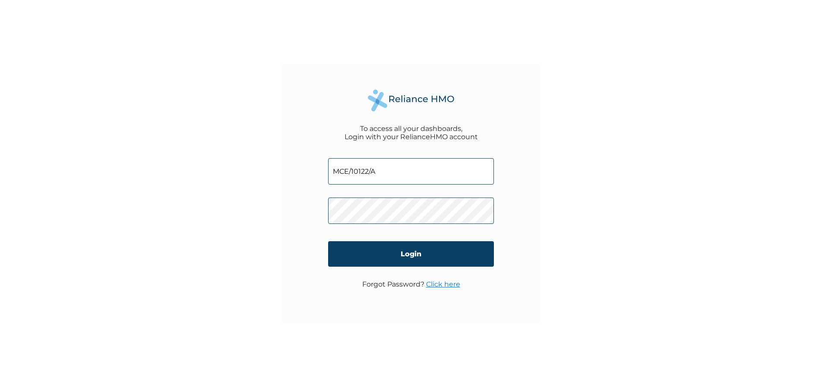
type input "MCE/10122/A"
click at [386, 258] on input "Login" at bounding box center [411, 253] width 166 height 25
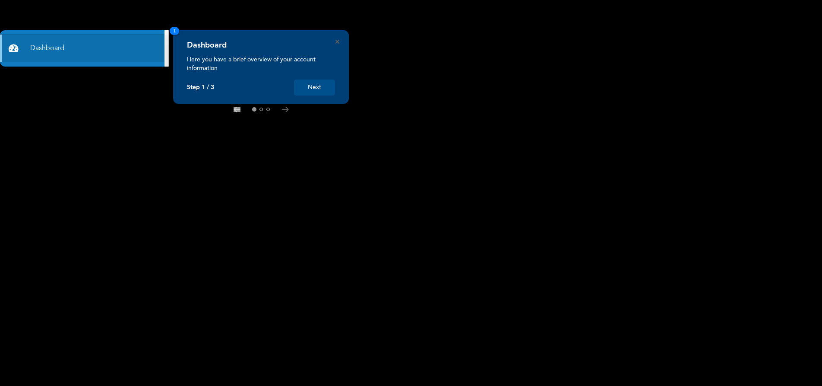
click at [320, 89] on button "Next" at bounding box center [314, 87] width 41 height 16
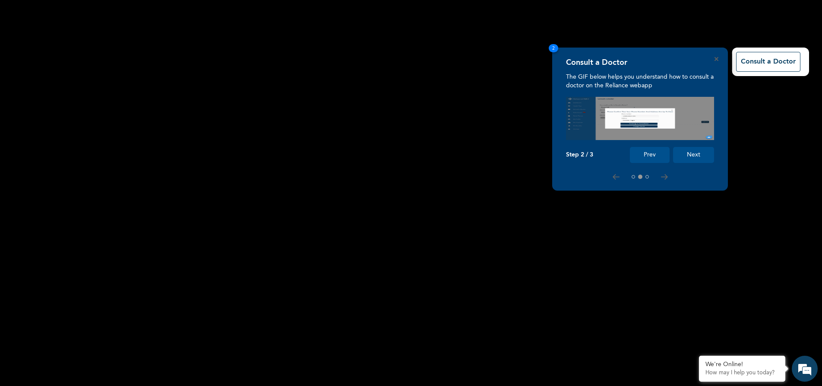
click at [693, 155] on button "Next" at bounding box center [693, 155] width 41 height 16
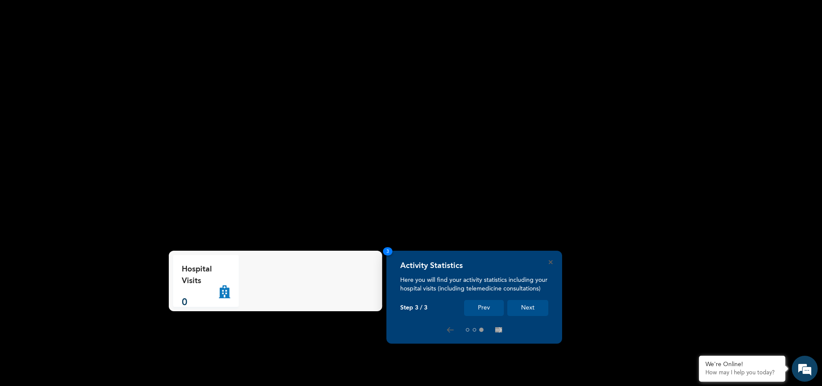
click at [528, 310] on button "Next" at bounding box center [527, 308] width 41 height 16
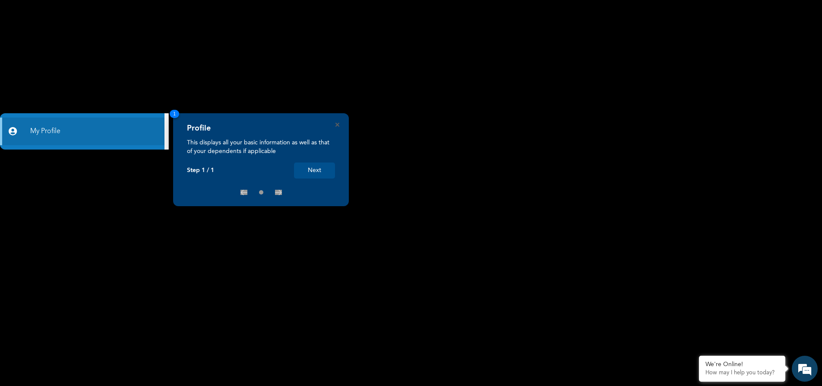
click at [323, 172] on button "Next" at bounding box center [314, 170] width 41 height 16
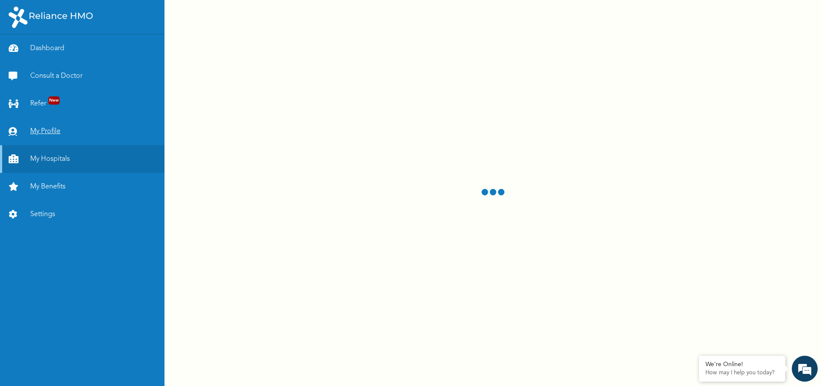
click at [47, 131] on link "My Profile" at bounding box center [82, 131] width 165 height 28
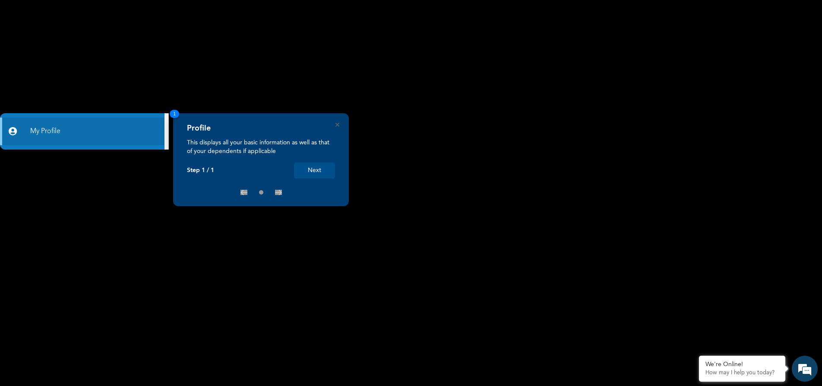
click at [317, 169] on button "Next" at bounding box center [314, 170] width 41 height 16
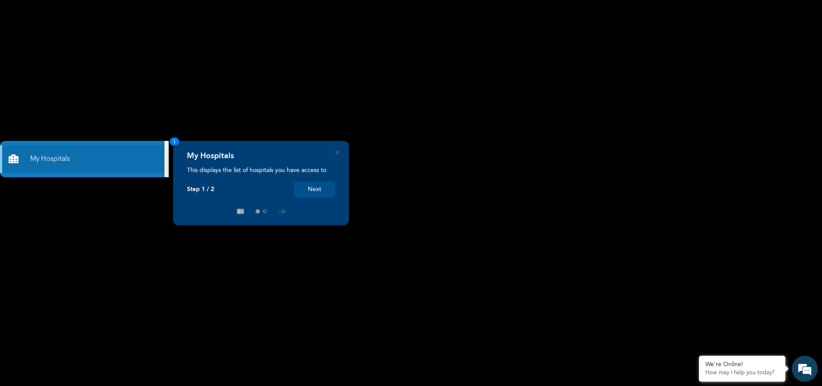
click at [317, 186] on button "Next" at bounding box center [314, 189] width 41 height 16
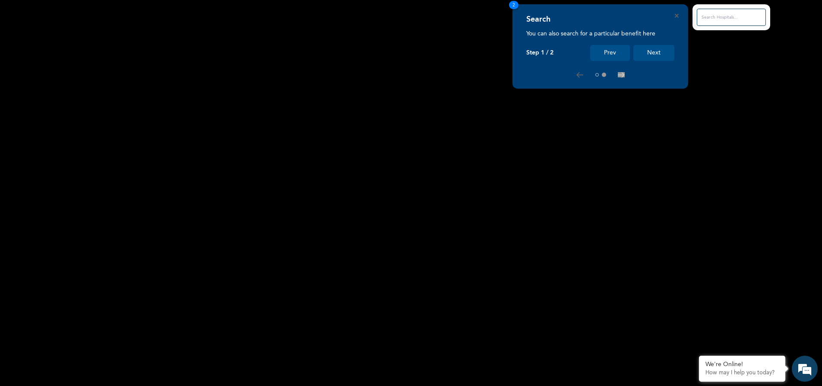
click at [649, 57] on button "Next" at bounding box center [653, 53] width 41 height 16
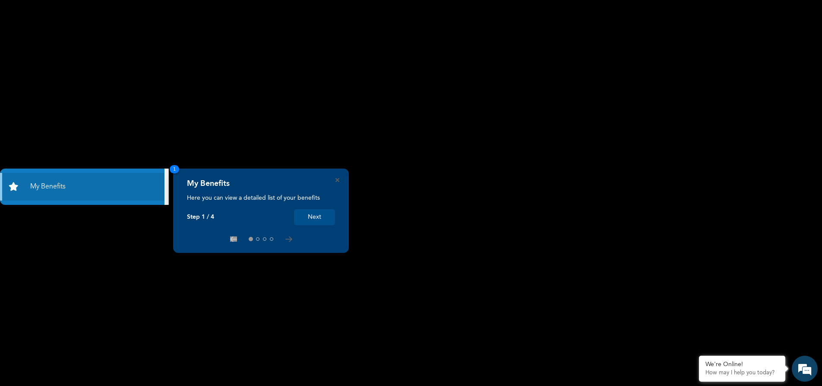
click at [326, 217] on button "Next" at bounding box center [314, 217] width 41 height 16
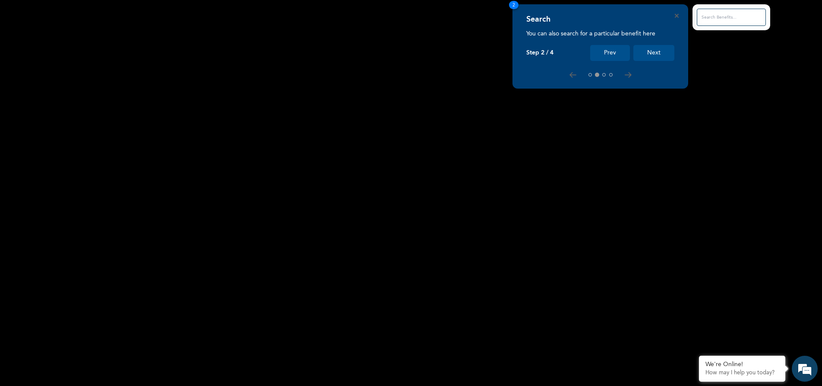
click at [646, 52] on button "Next" at bounding box center [653, 53] width 41 height 16
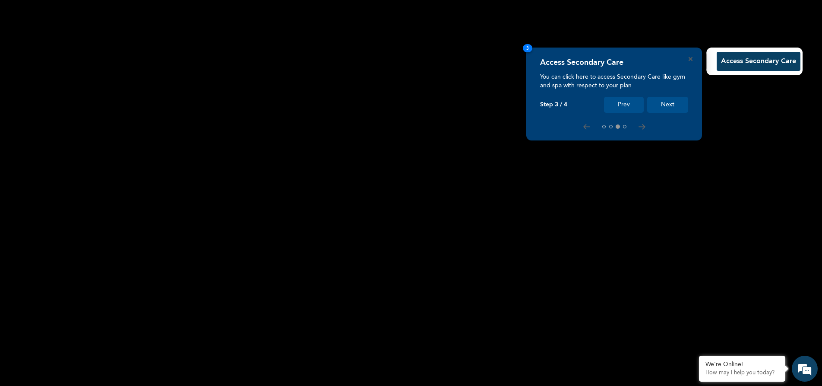
click at [662, 107] on button "Next" at bounding box center [667, 105] width 41 height 16
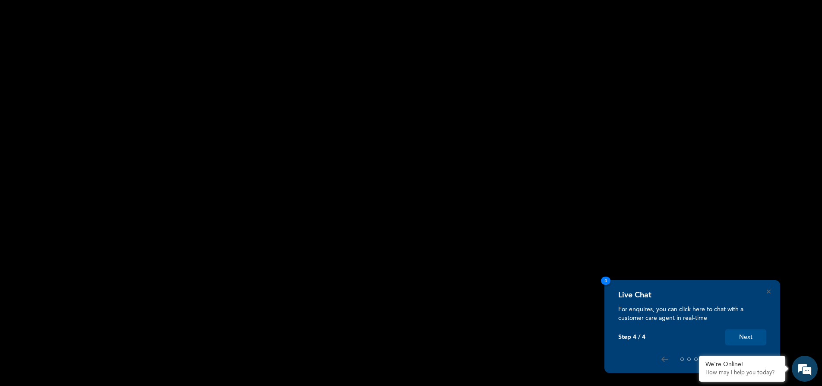
click at [750, 336] on button "Next" at bounding box center [745, 337] width 41 height 16
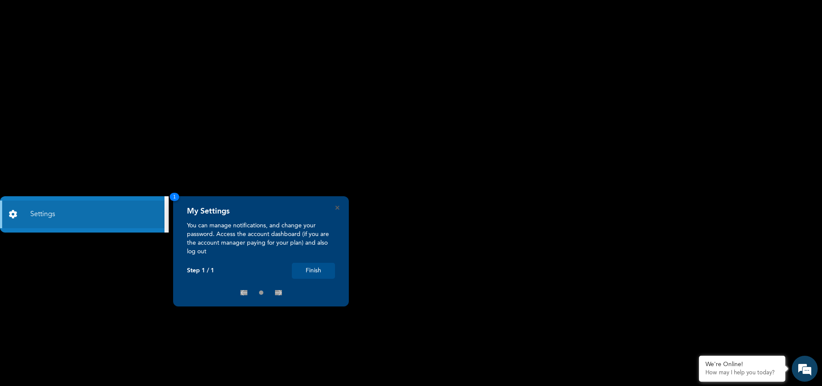
click at [320, 269] on button "Finish" at bounding box center [313, 271] width 43 height 16
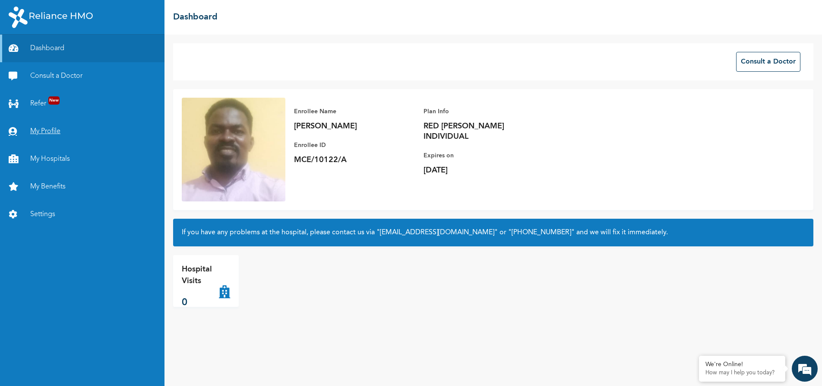
click at [50, 132] on link "My Profile" at bounding box center [82, 131] width 165 height 28
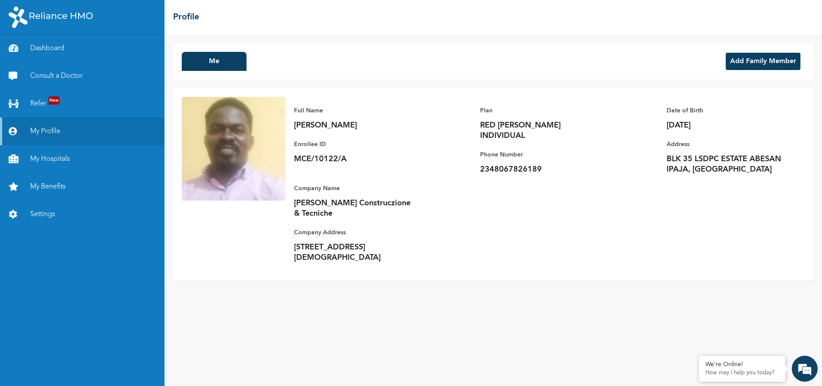
click at [760, 63] on button "Add Family Member" at bounding box center [763, 61] width 75 height 17
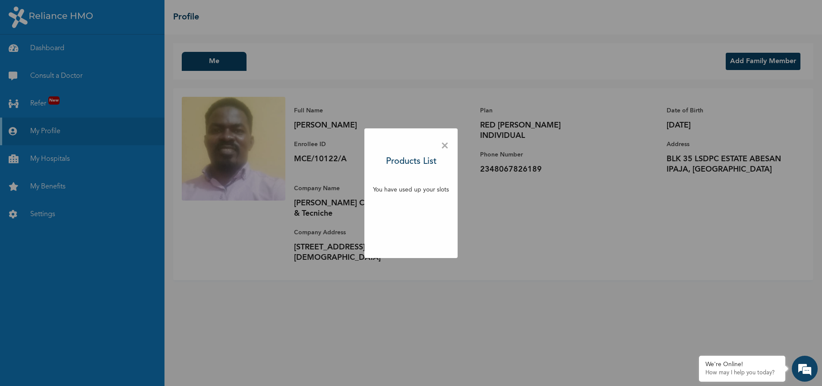
click at [446, 144] on span "×" at bounding box center [445, 146] width 8 height 18
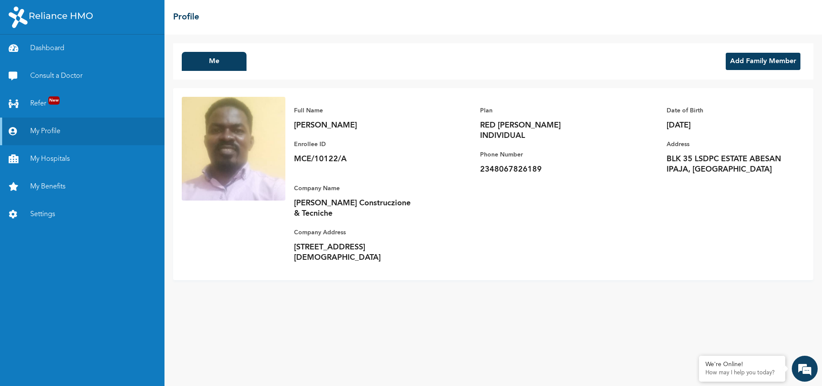
click at [757, 63] on button "Add Family Member" at bounding box center [763, 61] width 75 height 17
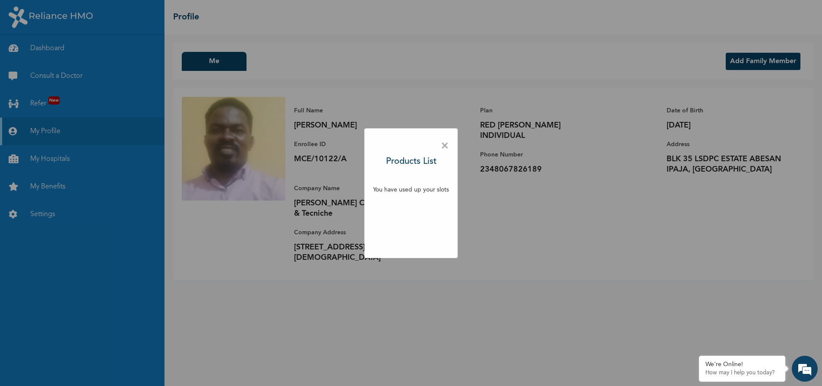
click at [445, 145] on span "×" at bounding box center [445, 146] width 8 height 18
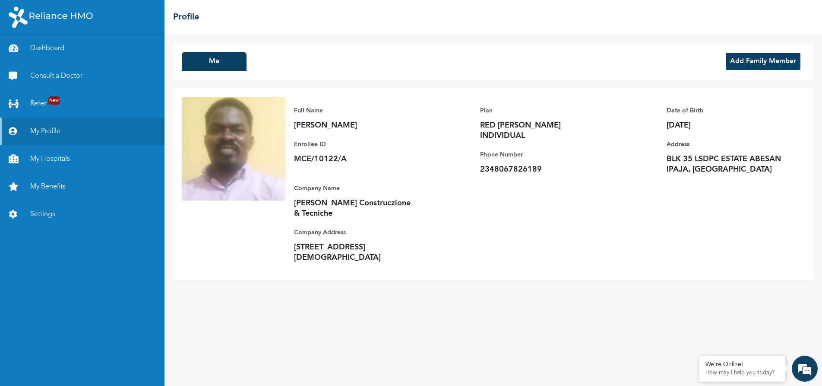
click at [768, 62] on button "Add Family Member" at bounding box center [763, 61] width 75 height 17
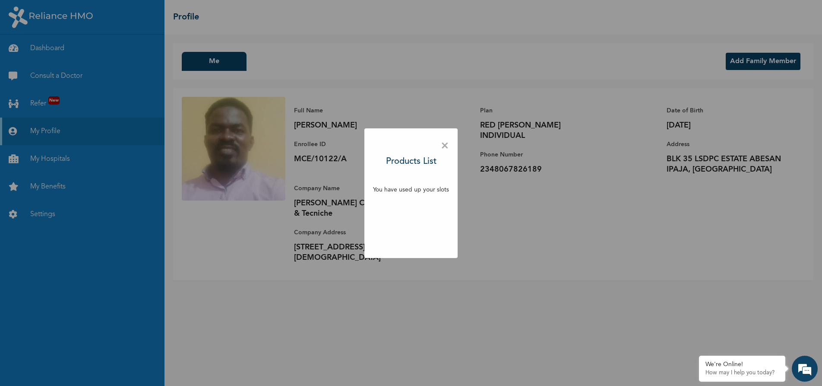
click at [445, 144] on span "×" at bounding box center [445, 146] width 8 height 18
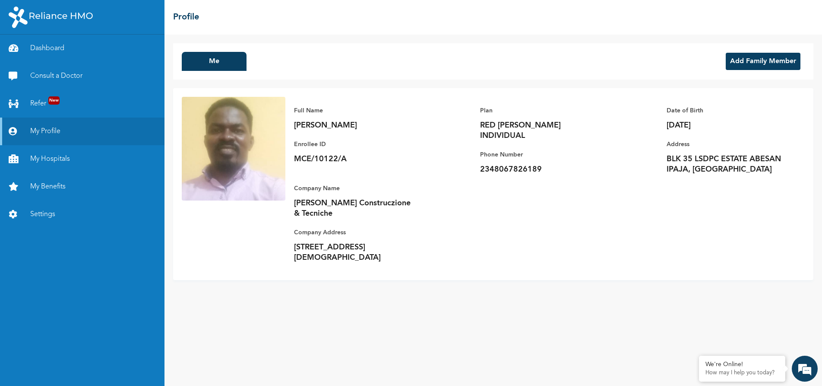
click at [751, 62] on button "Add Family Member" at bounding box center [763, 61] width 75 height 17
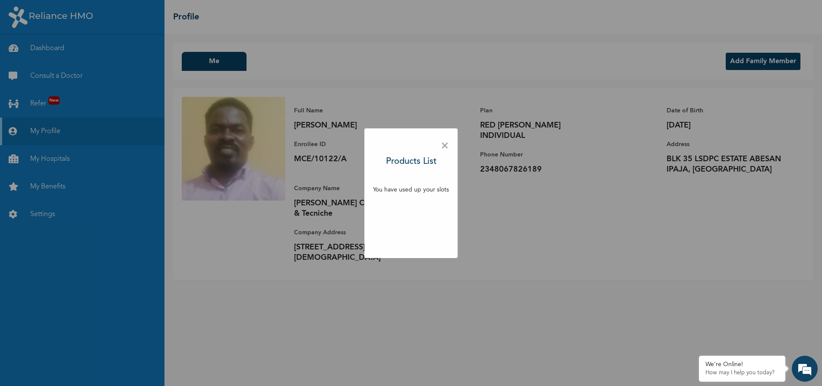
click at [443, 149] on span "×" at bounding box center [445, 146] width 8 height 18
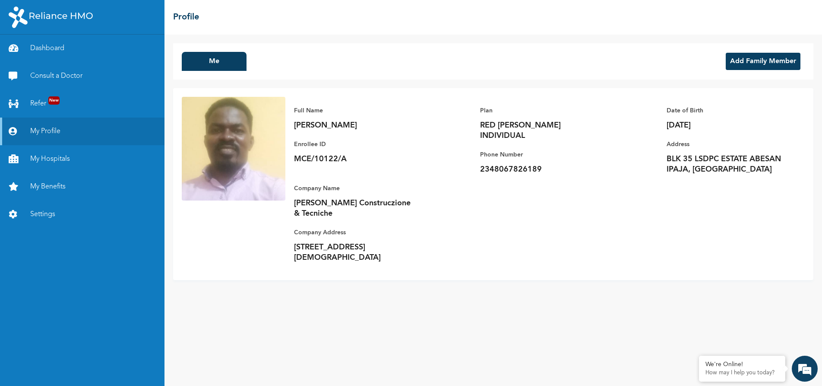
click at [754, 67] on button "Add Family Member" at bounding box center [763, 61] width 75 height 17
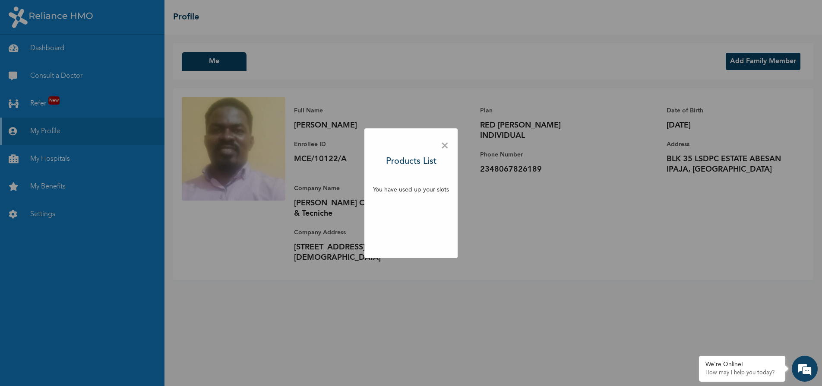
click at [394, 191] on p "You have used up your slots" at bounding box center [411, 189] width 76 height 9
click at [444, 146] on span "×" at bounding box center [445, 146] width 8 height 18
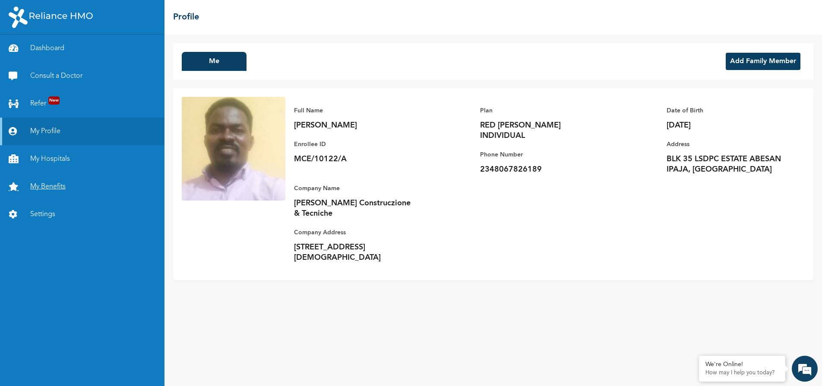
click at [48, 188] on link "My Benefits" at bounding box center [82, 187] width 165 height 28
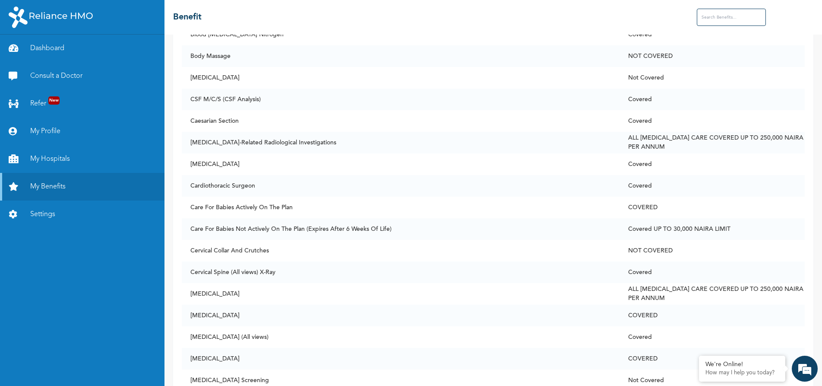
scroll to position [816, 0]
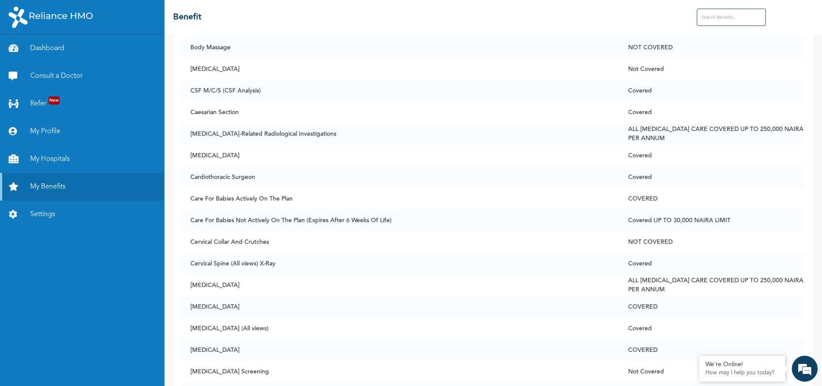
click at [719, 16] on input "text" at bounding box center [731, 17] width 69 height 17
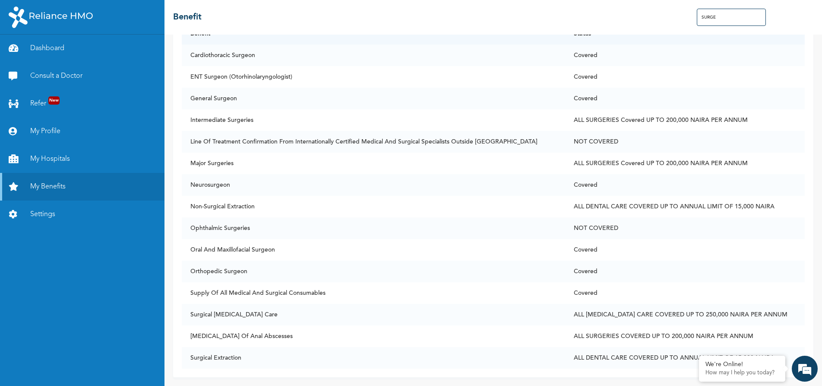
scroll to position [0, 0]
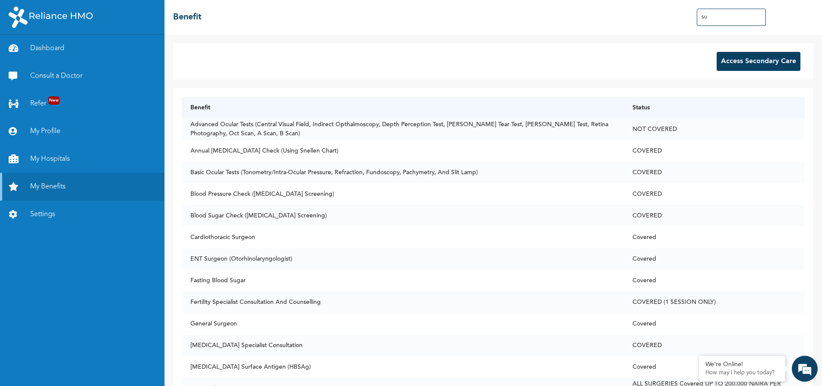
type input "S"
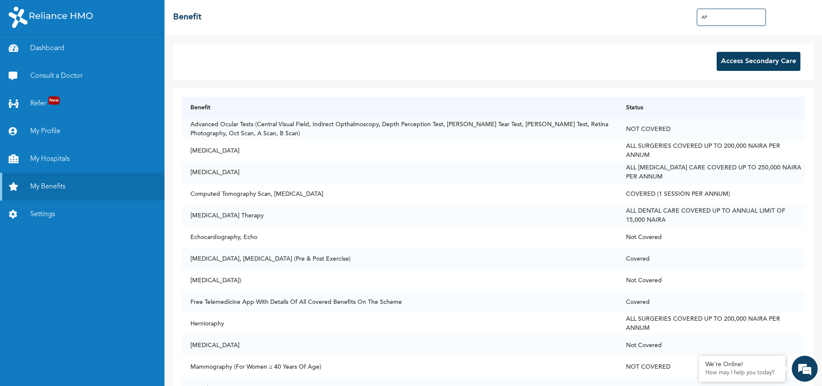
type input "A"
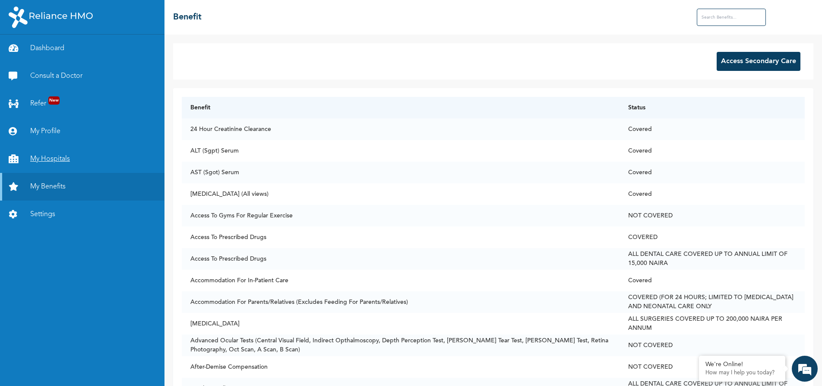
click at [45, 159] on link "My Hospitals" at bounding box center [82, 159] width 165 height 28
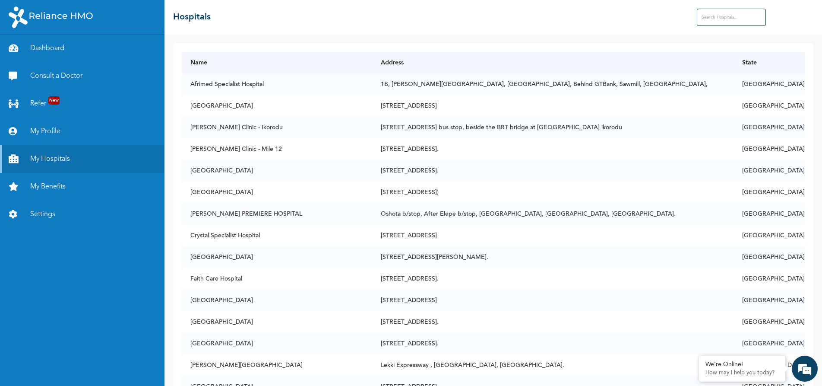
click at [720, 19] on input "text" at bounding box center [731, 17] width 69 height 17
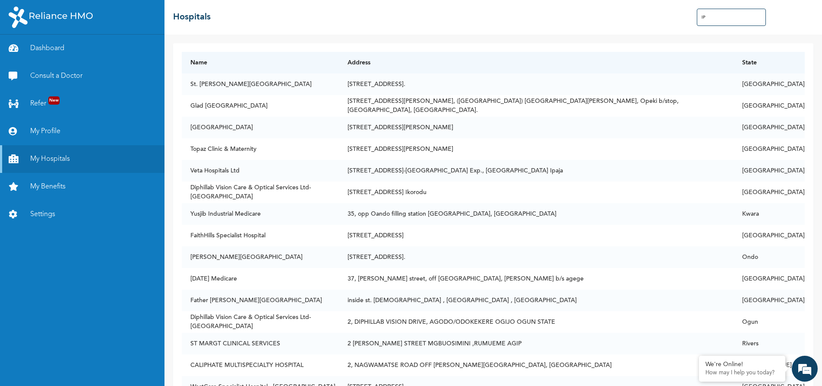
type input "I"
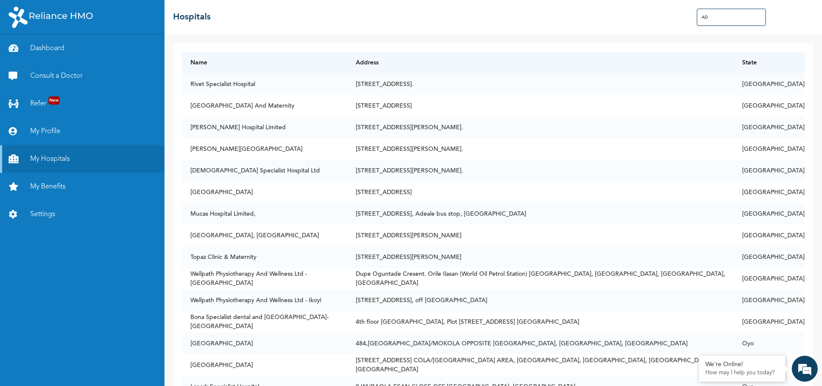
type input "A"
